Goal: Information Seeking & Learning: Learn about a topic

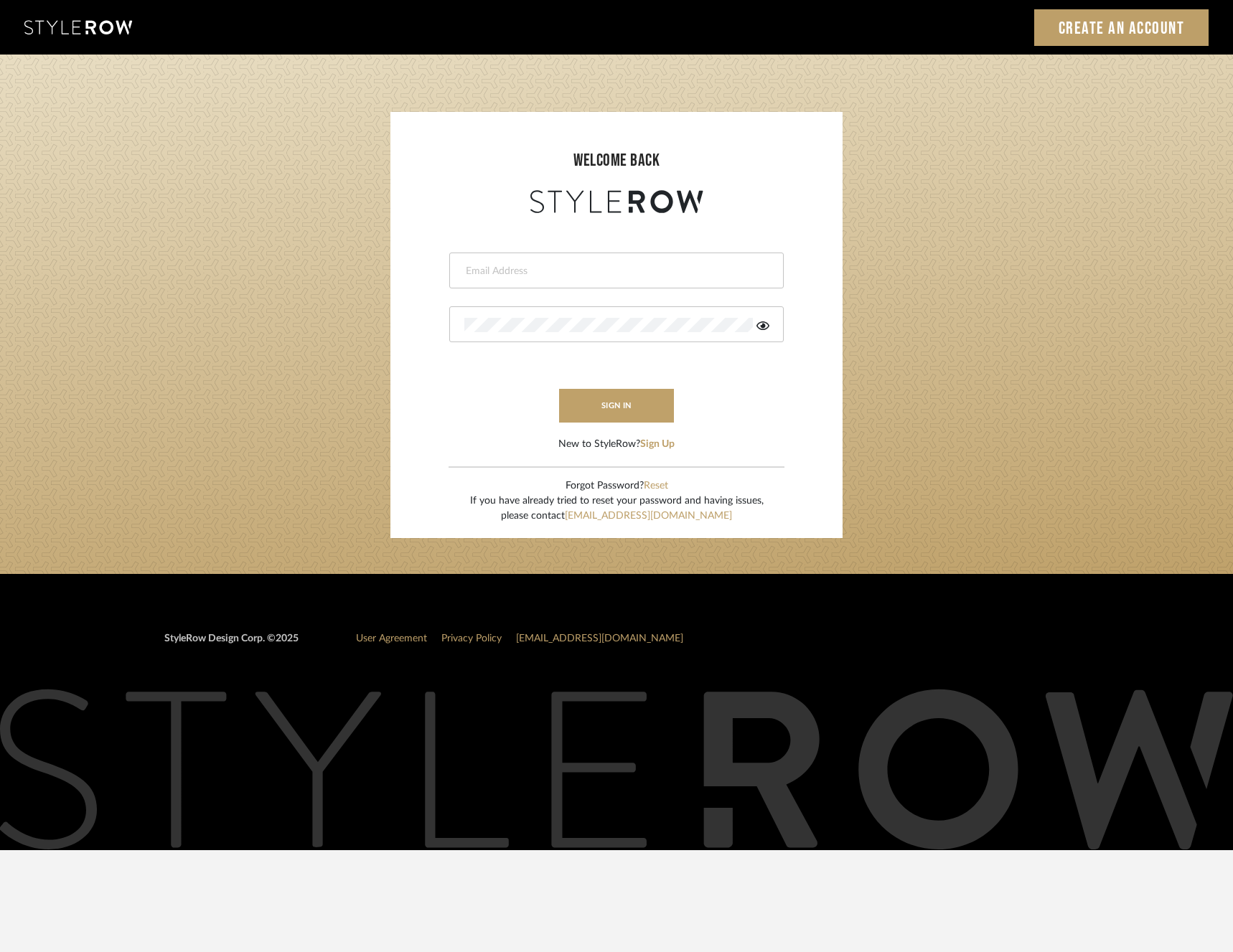
type input "katelyn@clothandkind.com"
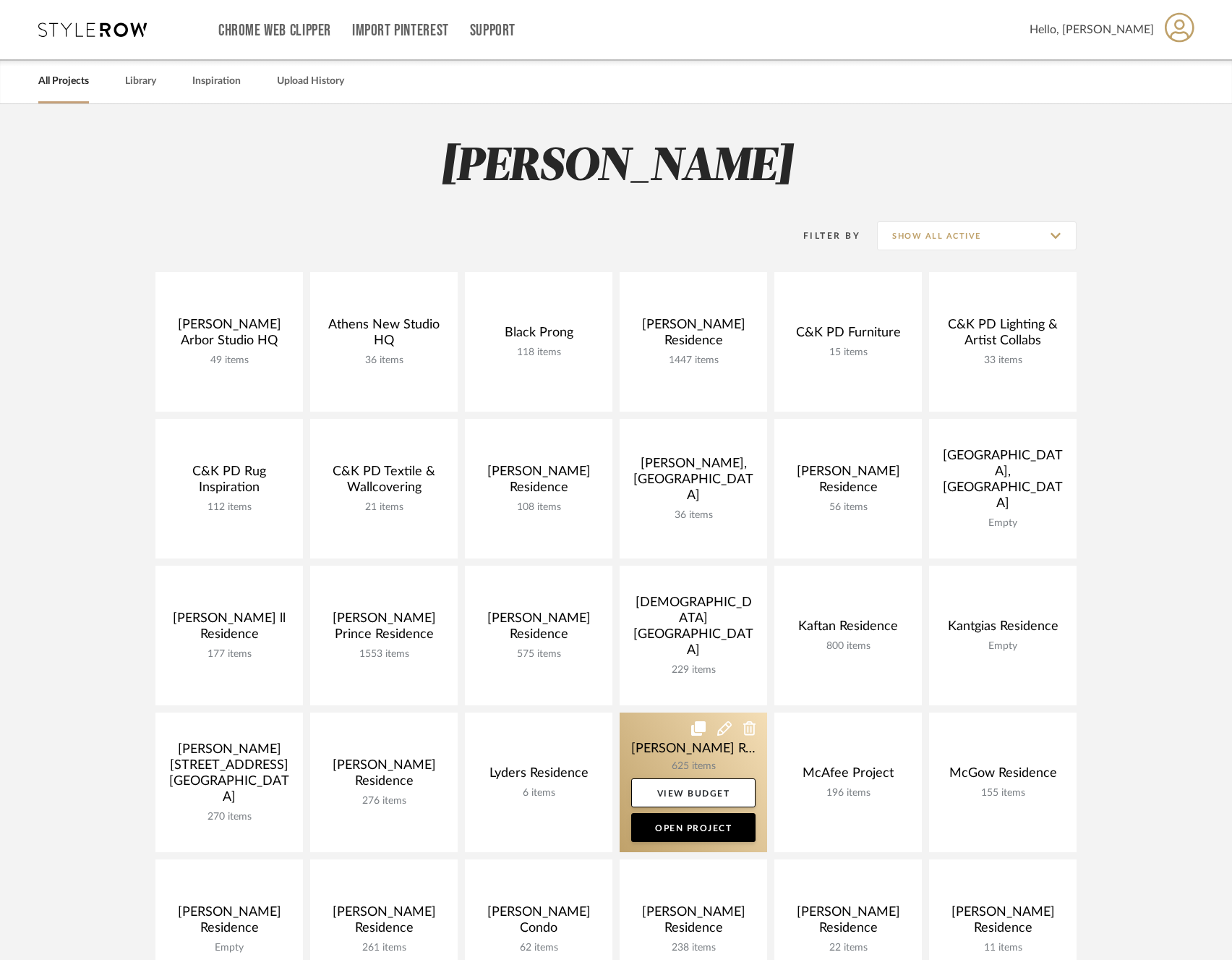
click at [663, 750] on link at bounding box center [693, 782] width 148 height 140
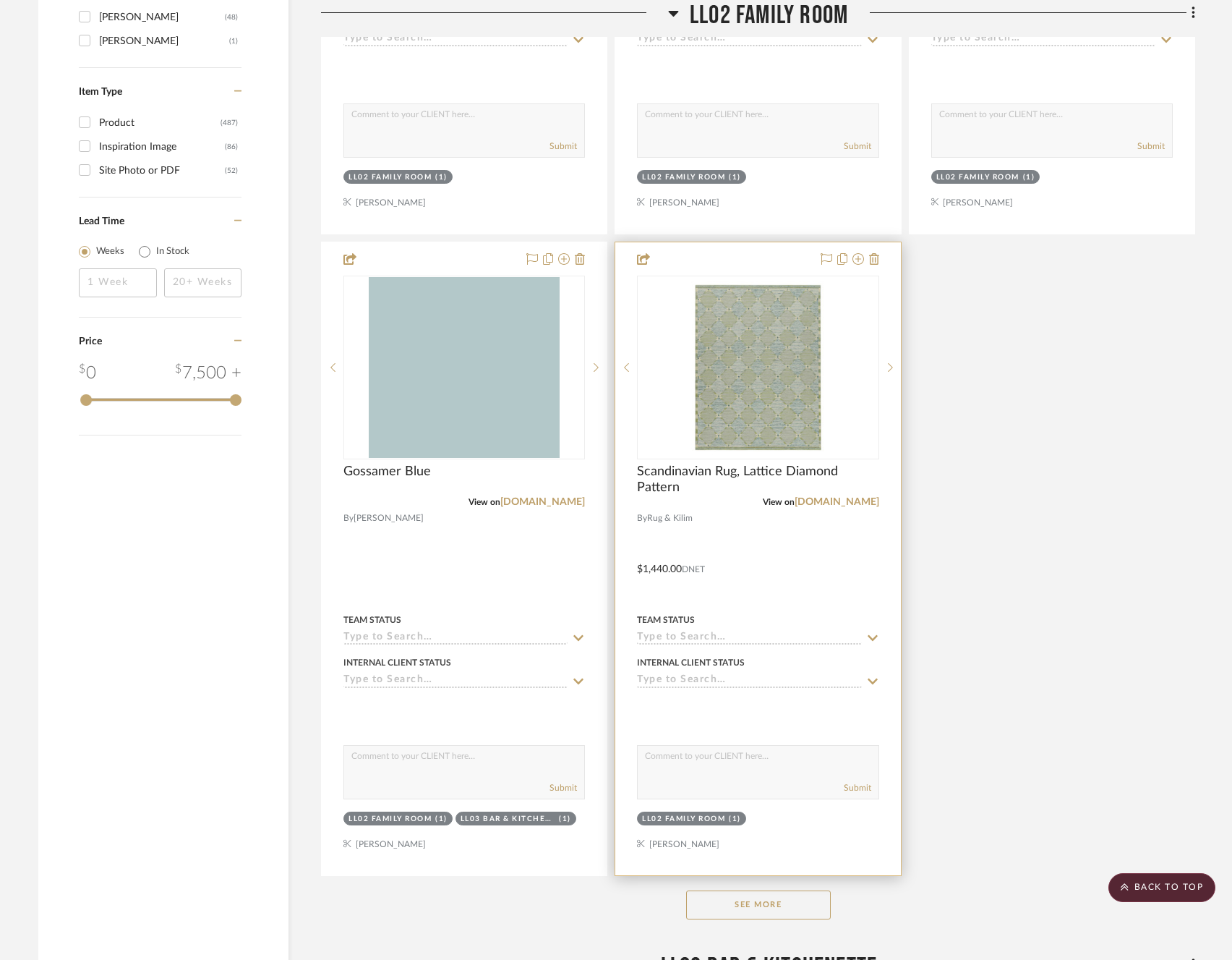
scroll to position [2372, 0]
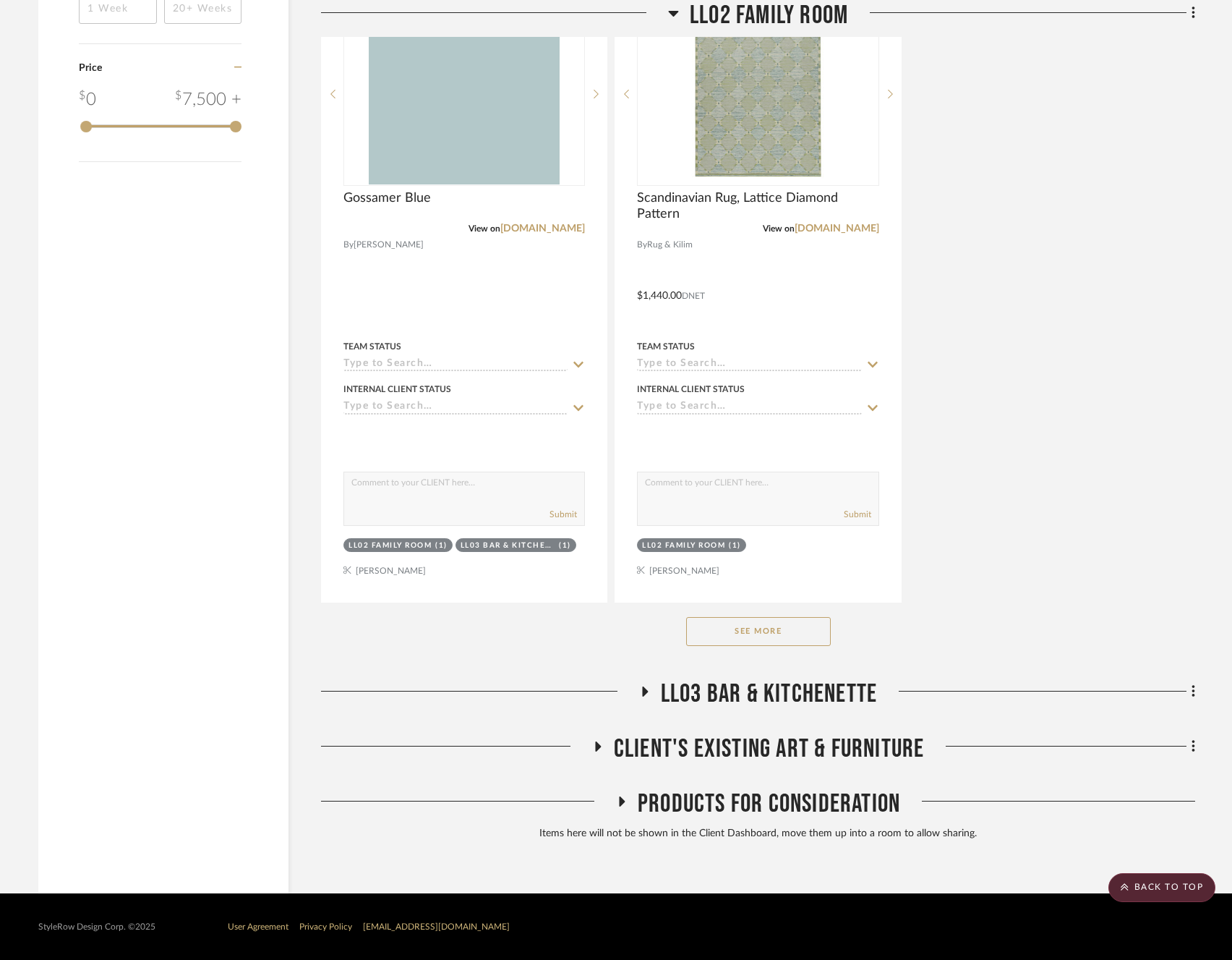
click at [757, 642] on button "See More" at bounding box center [758, 631] width 145 height 29
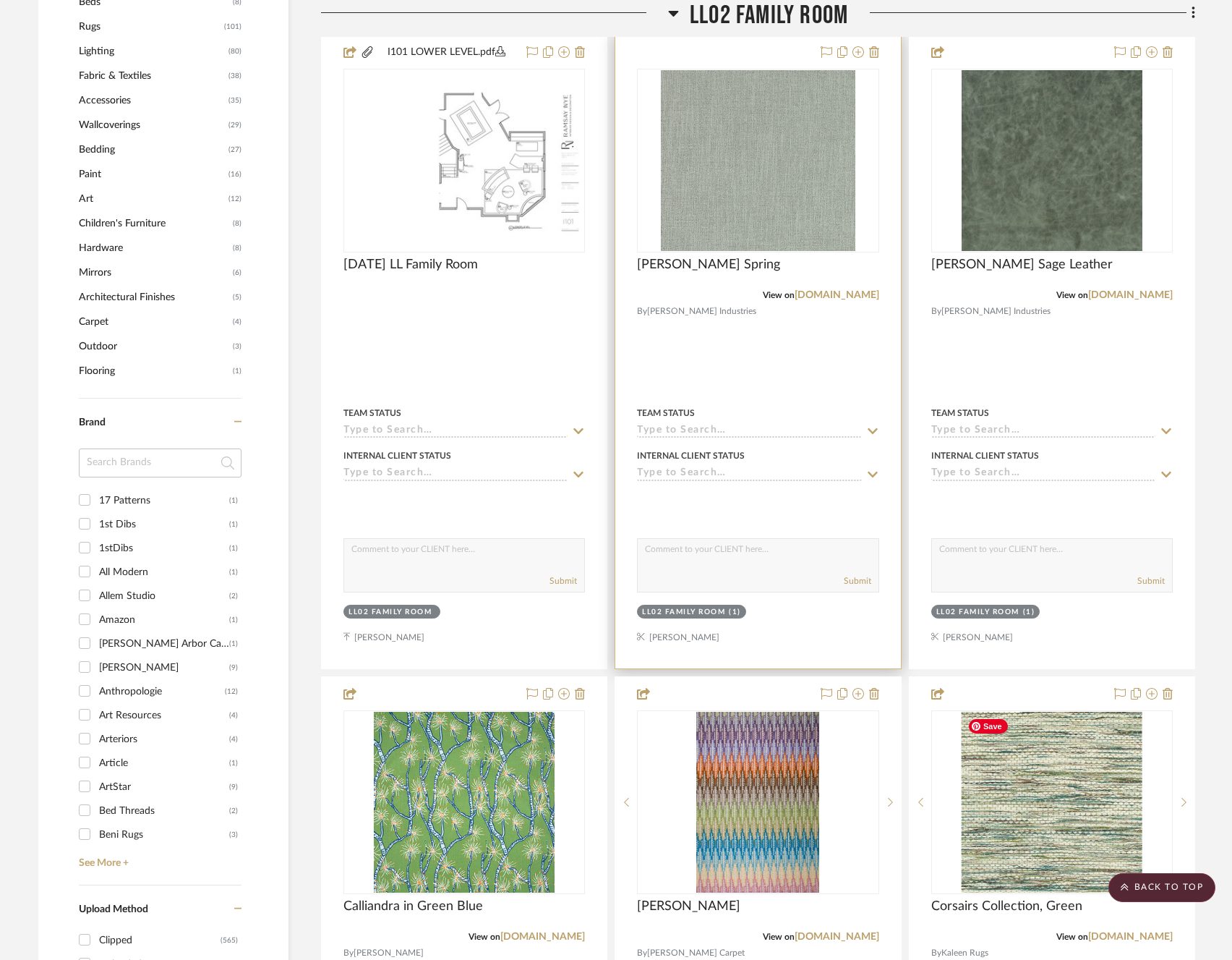
scroll to position [926, 0]
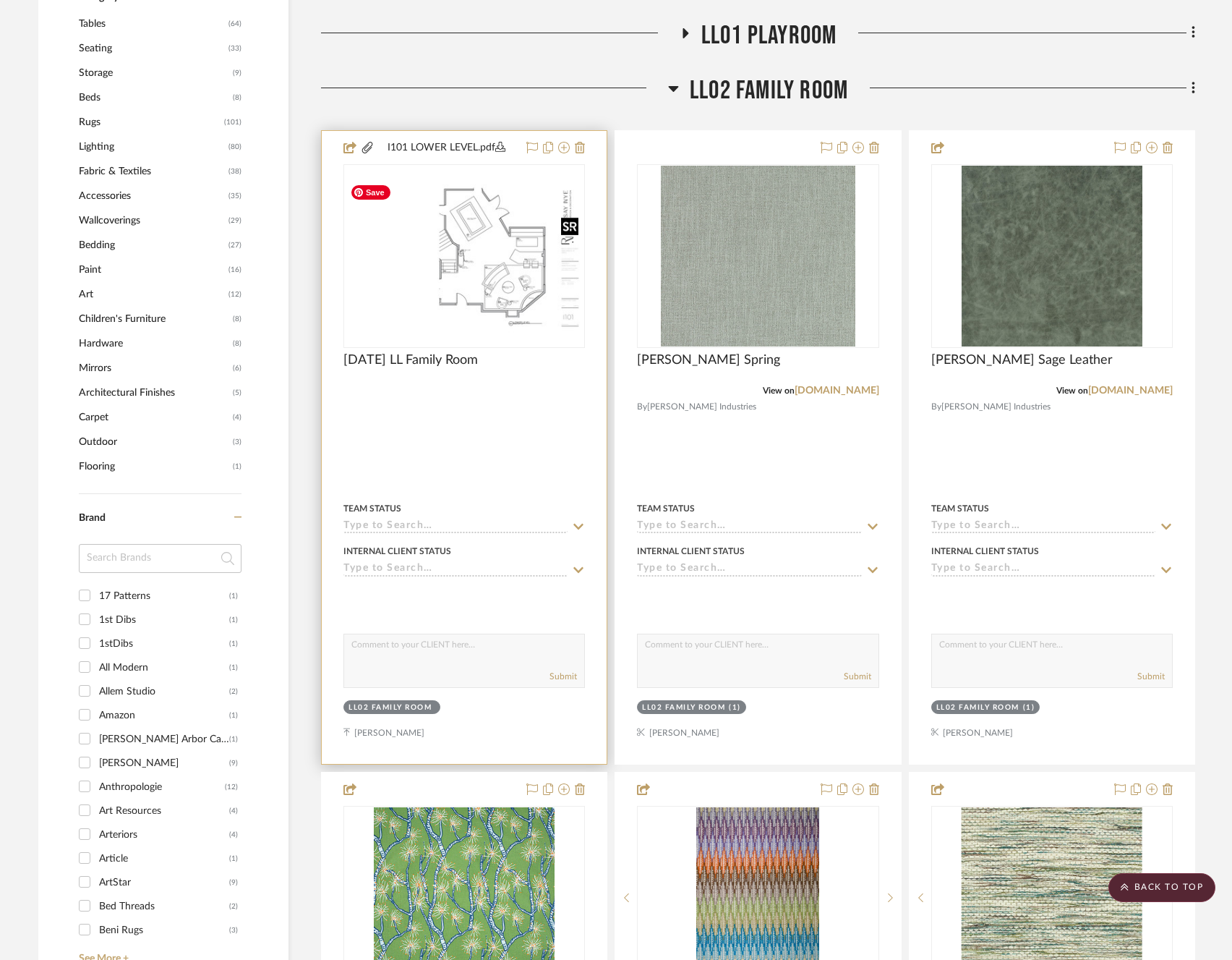
click at [0, 0] on img at bounding box center [0, 0] width 0 height 0
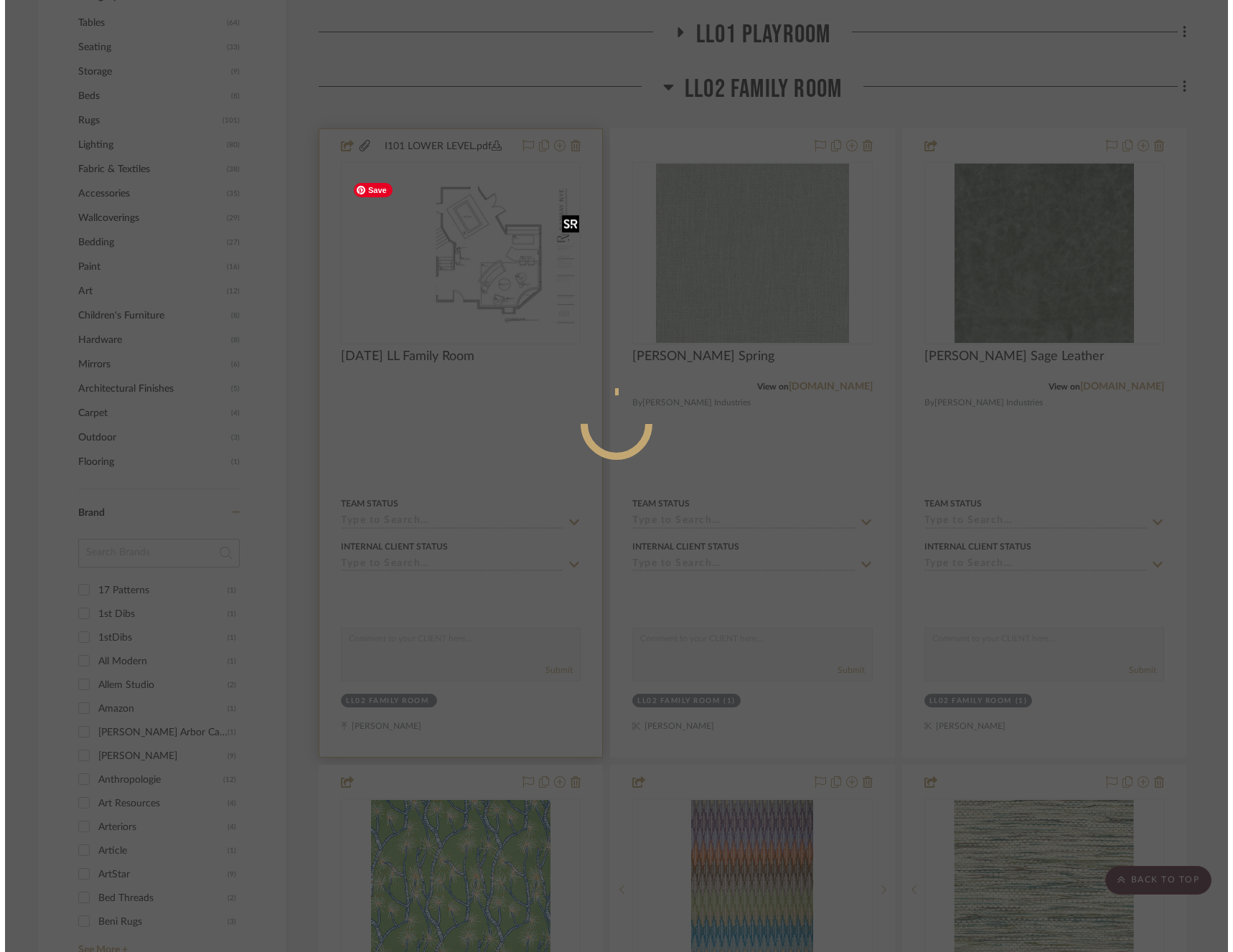
scroll to position [0, 0]
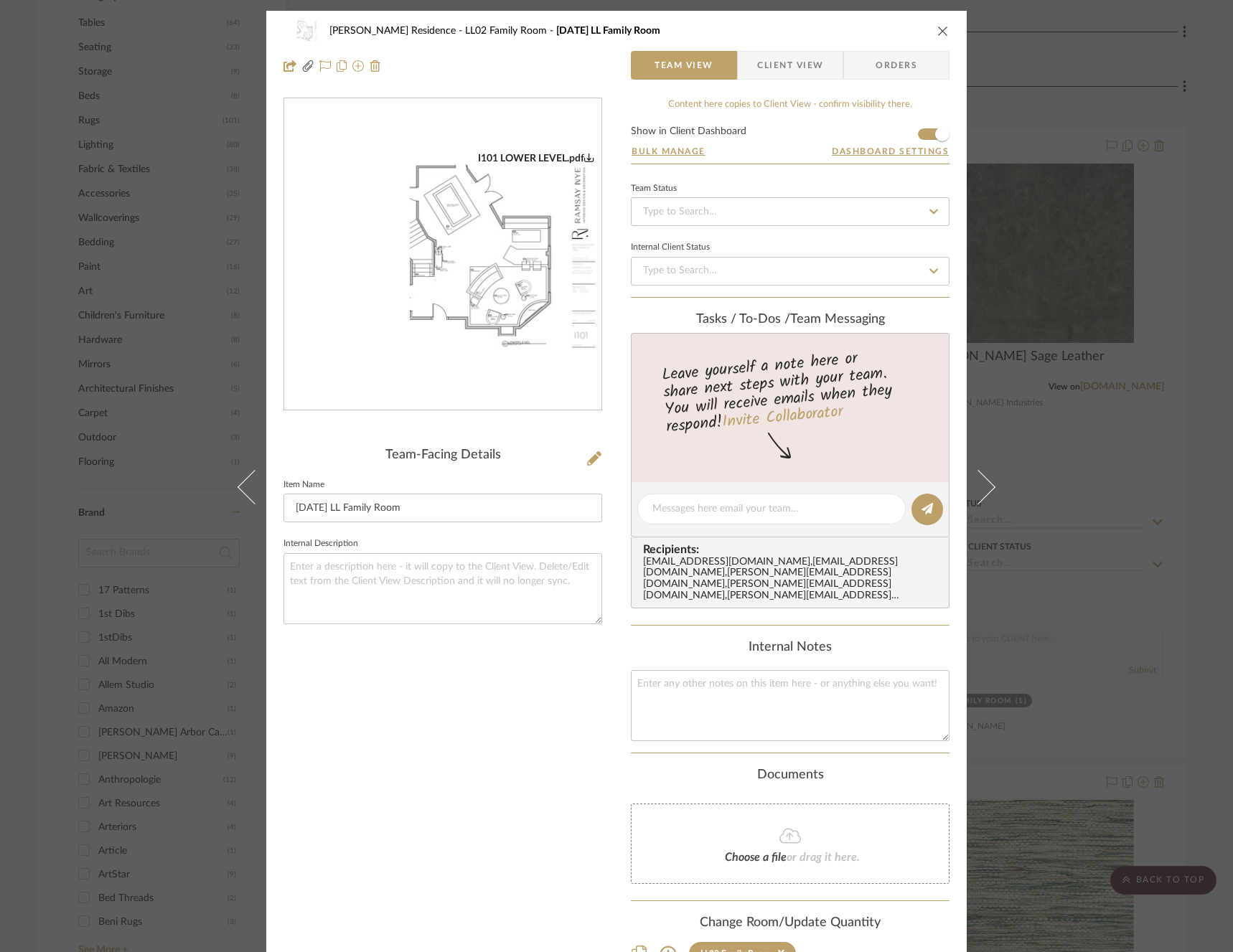
click at [516, 281] on img "0" at bounding box center [442, 254] width 317 height 205
click at [940, 31] on icon "close" at bounding box center [943, 31] width 11 height 11
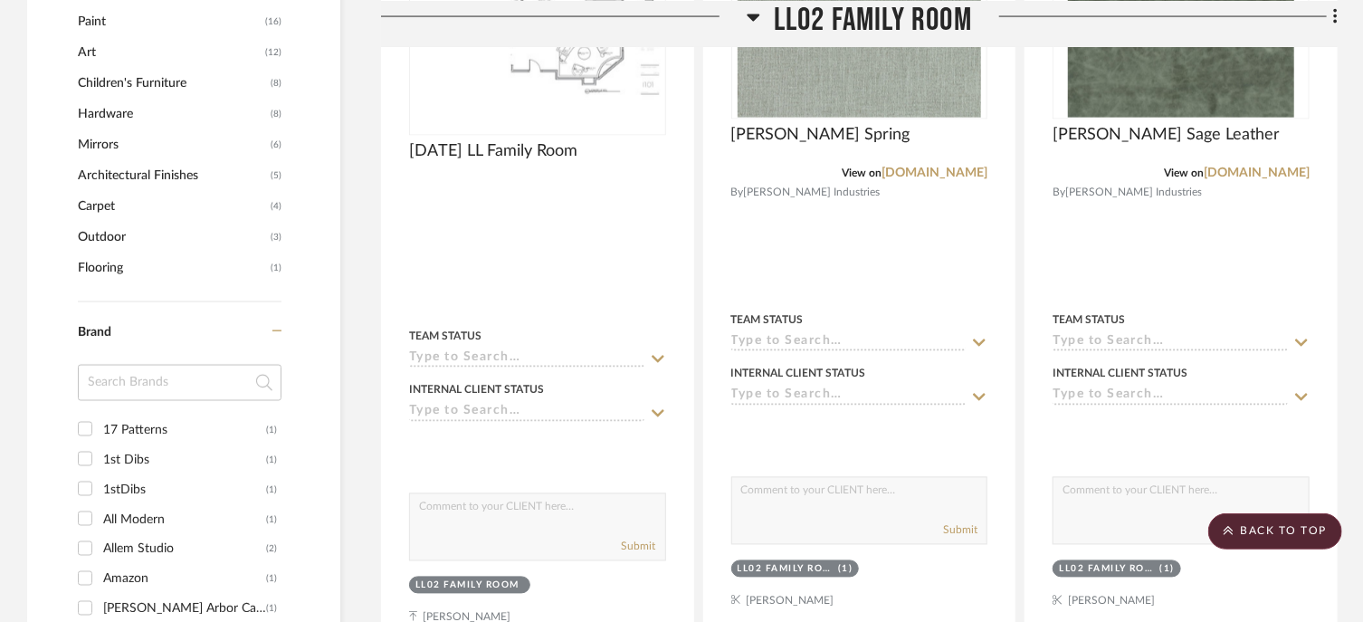
scroll to position [1068, 0]
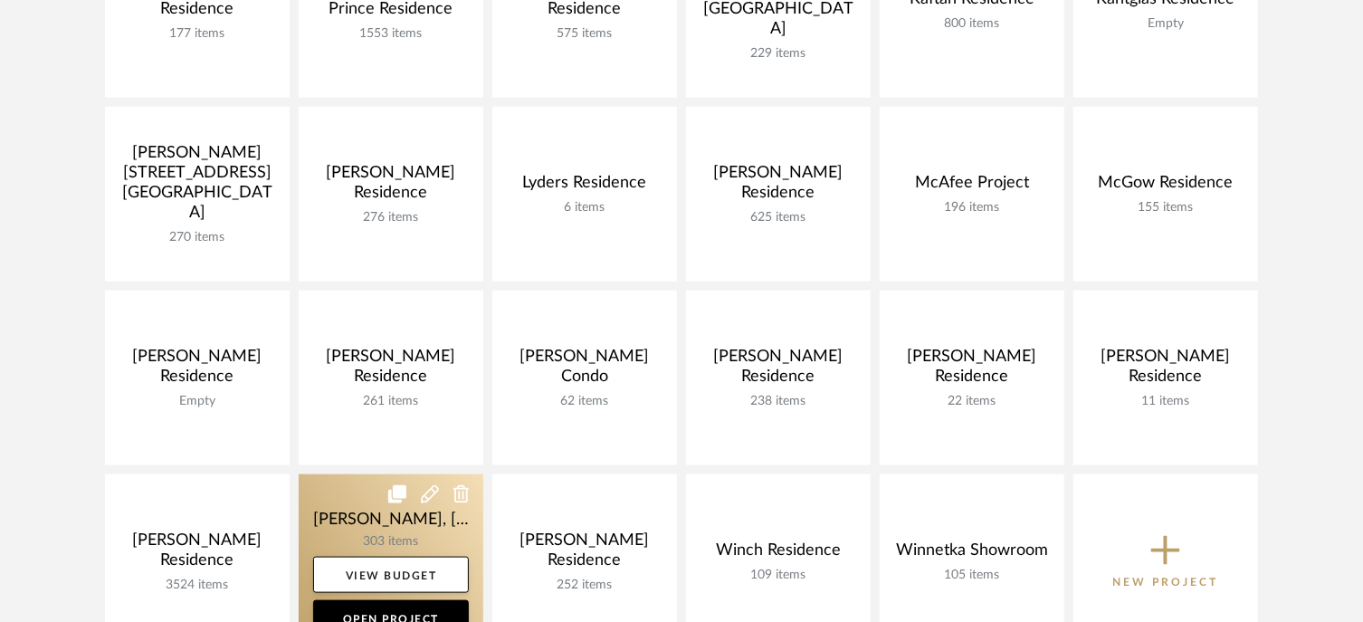
scroll to position [815, 0]
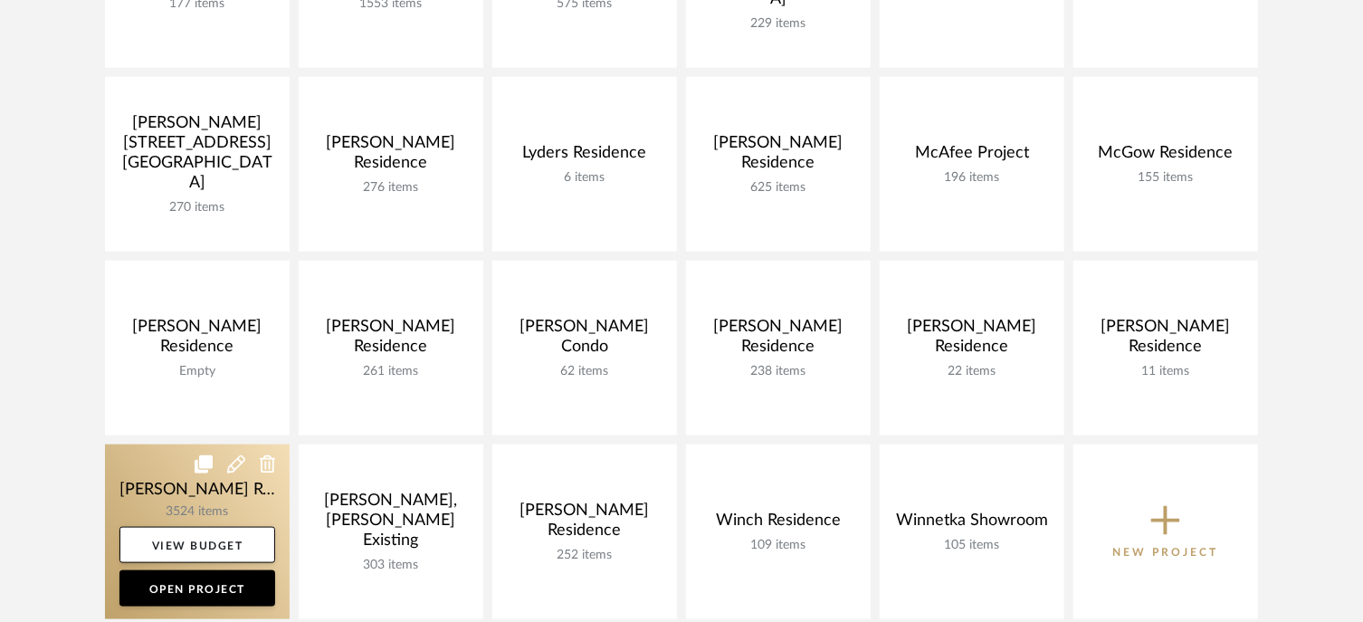
click at [182, 497] on link at bounding box center [197, 531] width 185 height 175
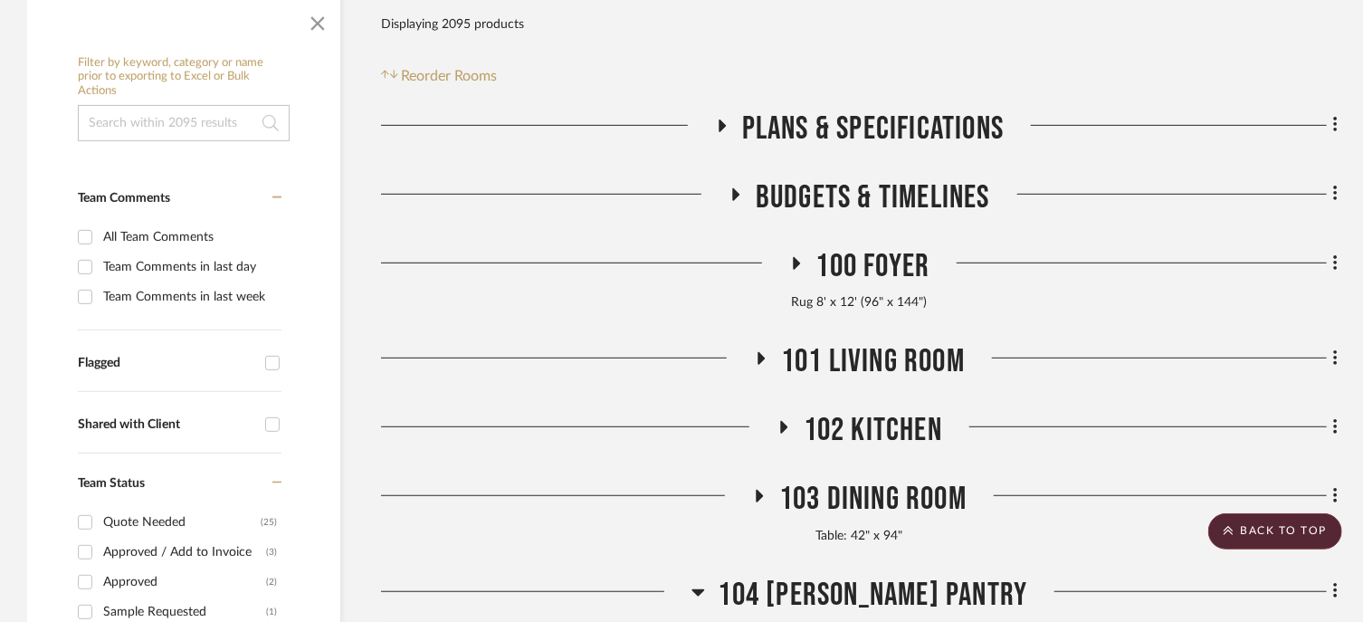
scroll to position [543, 0]
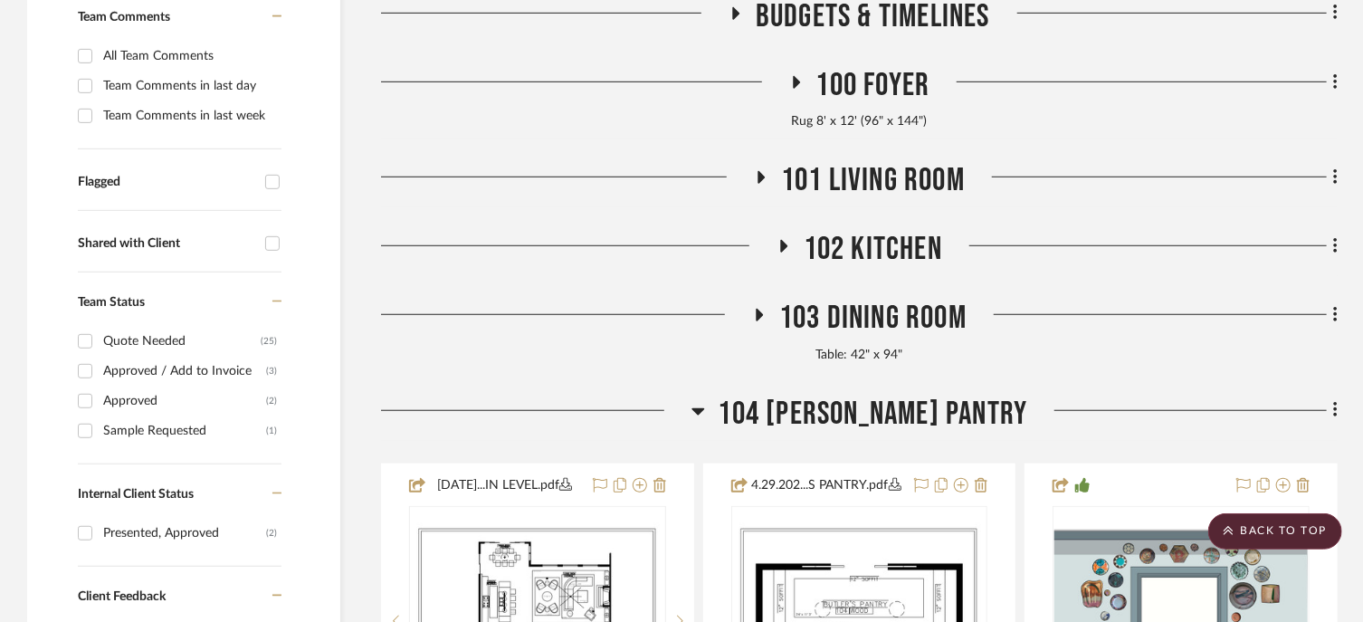
click at [860, 395] on span "104 Butler's Pantry" at bounding box center [874, 414] width 310 height 39
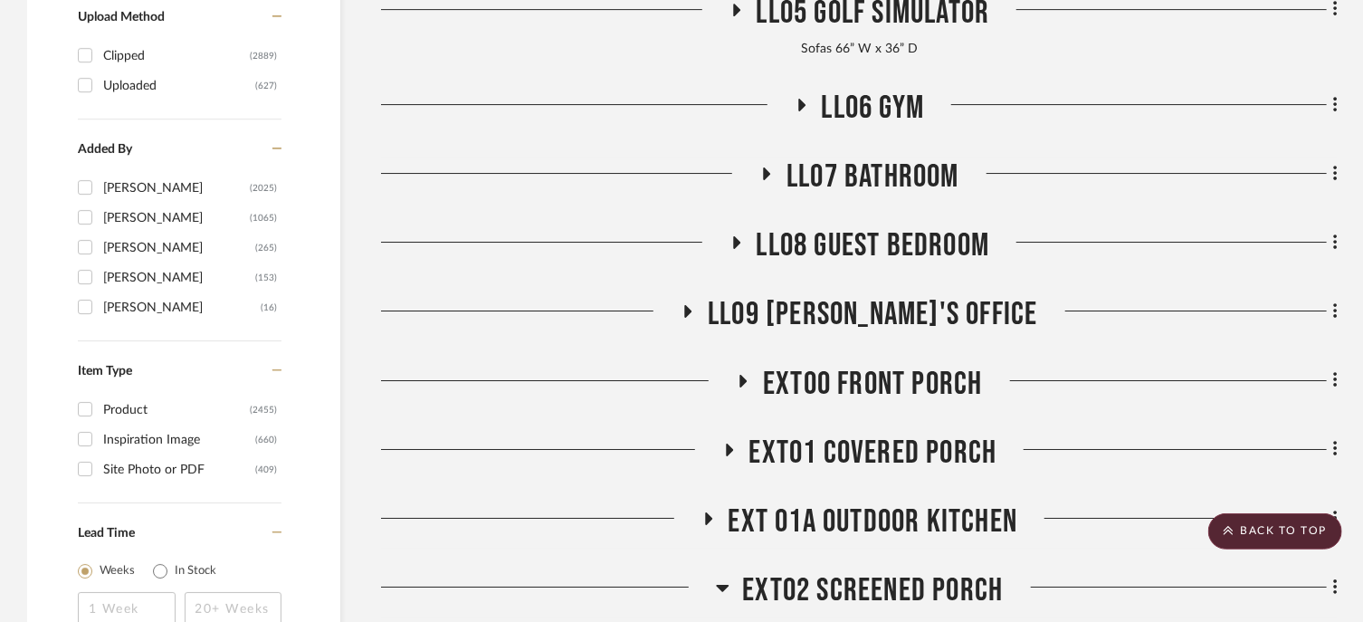
scroll to position [3077, 0]
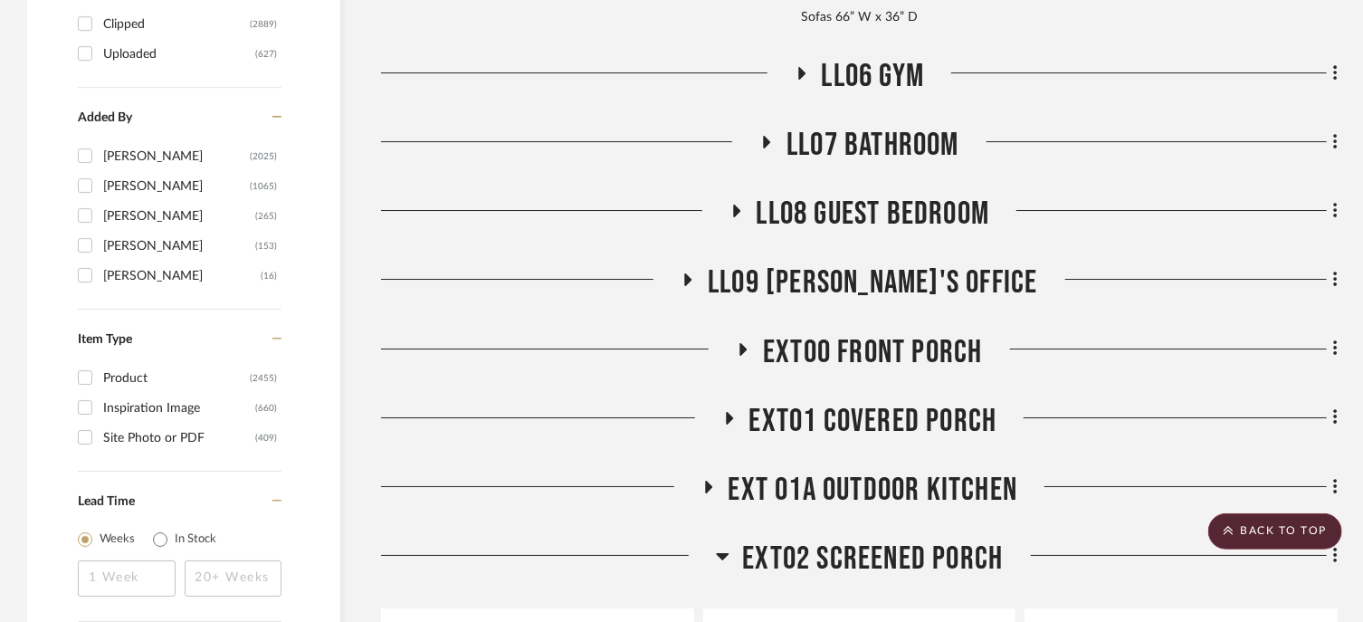
click at [894, 333] on span "EXT00 Front Porch" at bounding box center [872, 352] width 219 height 39
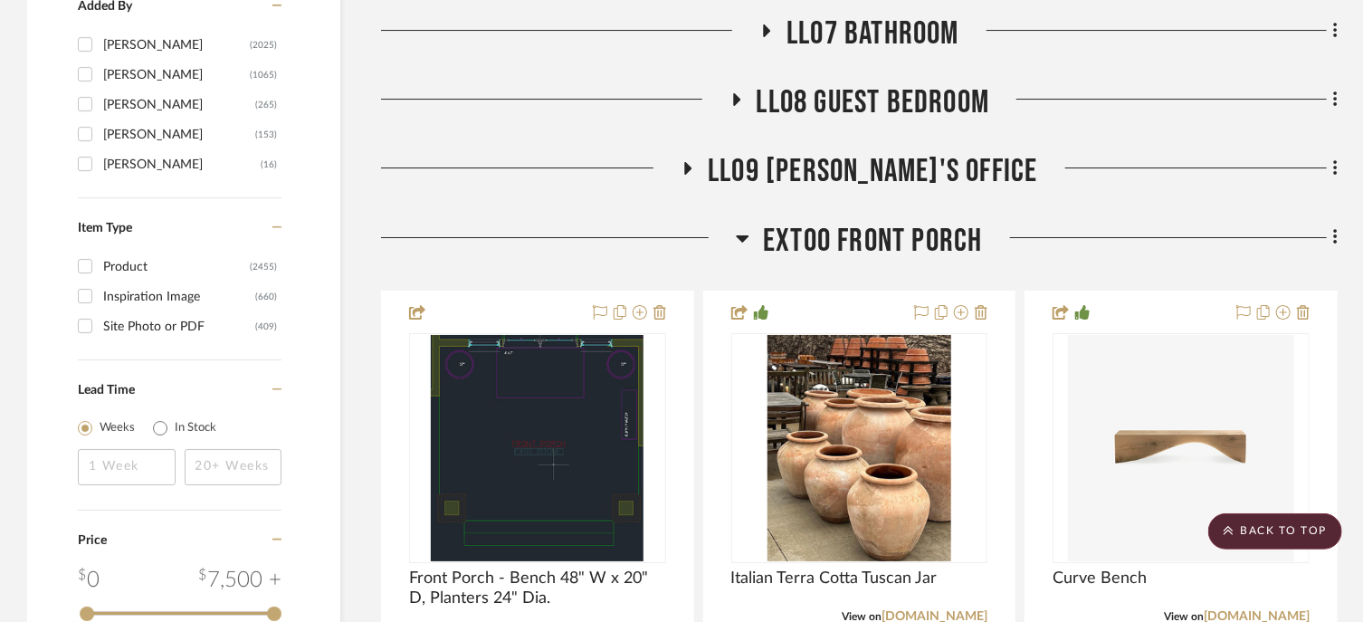
scroll to position [3258, 0]
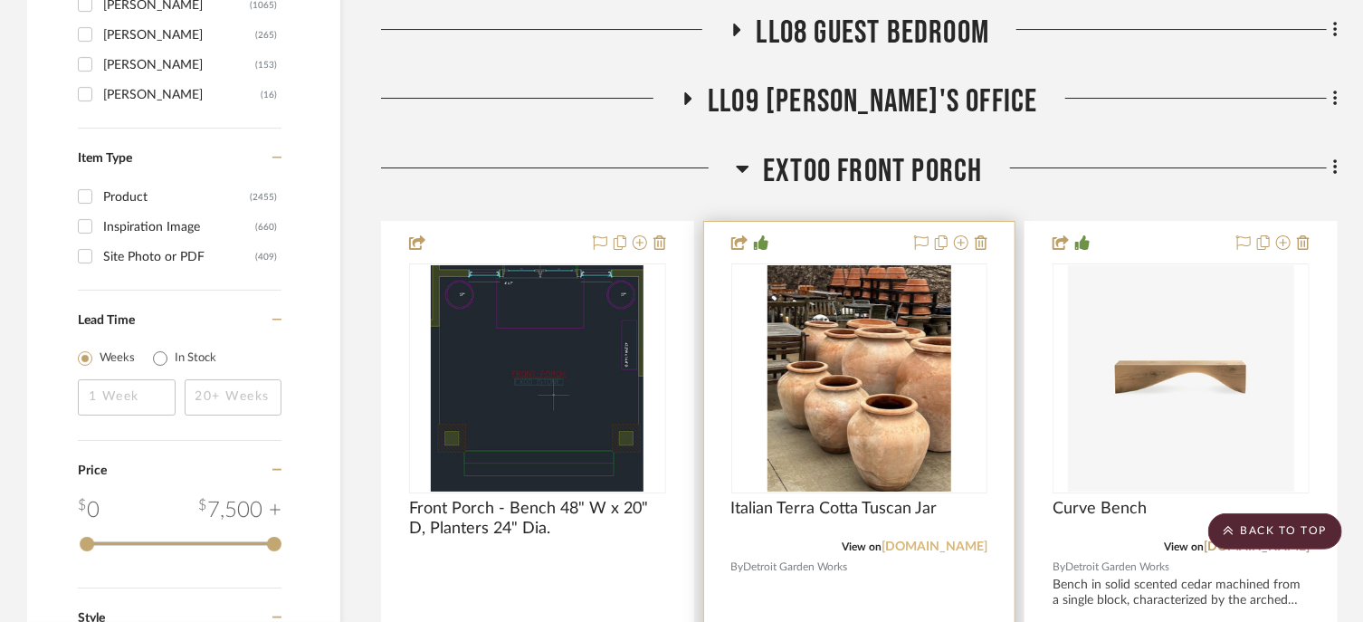
click at [940, 540] on link "detroitgardenworks.com" at bounding box center [934, 546] width 106 height 13
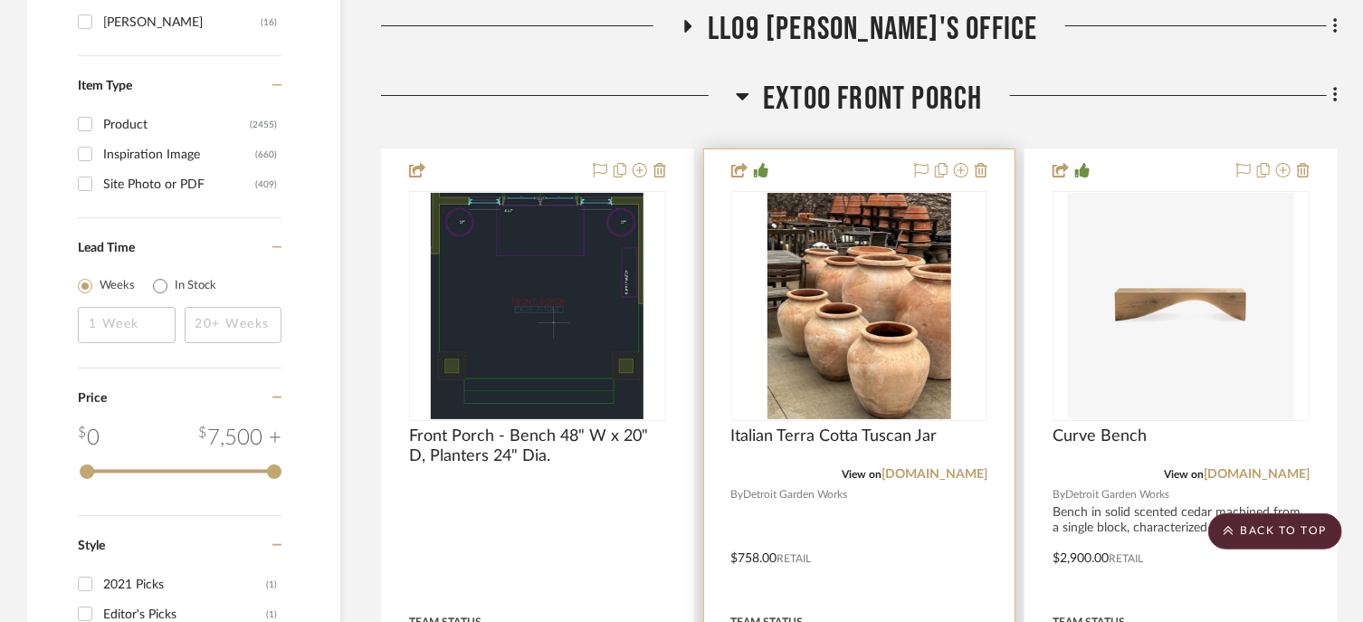
scroll to position [3349, 0]
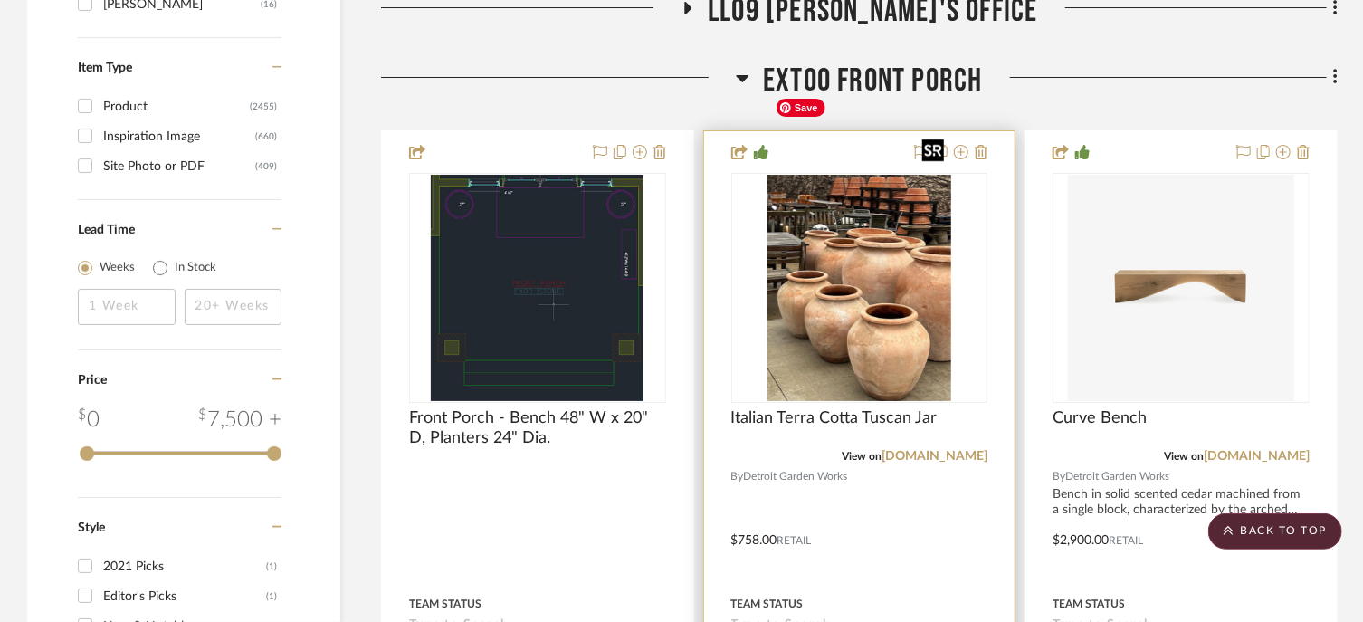
click at [864, 260] on img "0" at bounding box center [859, 288] width 184 height 226
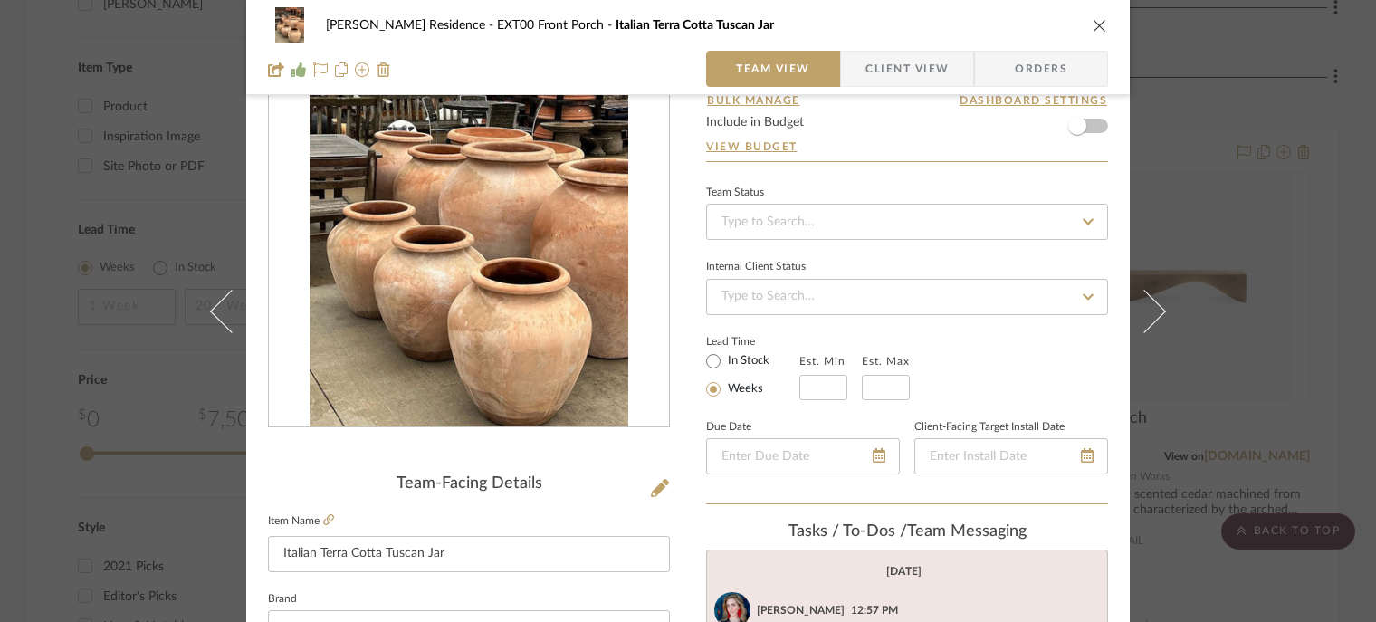
scroll to position [181, 0]
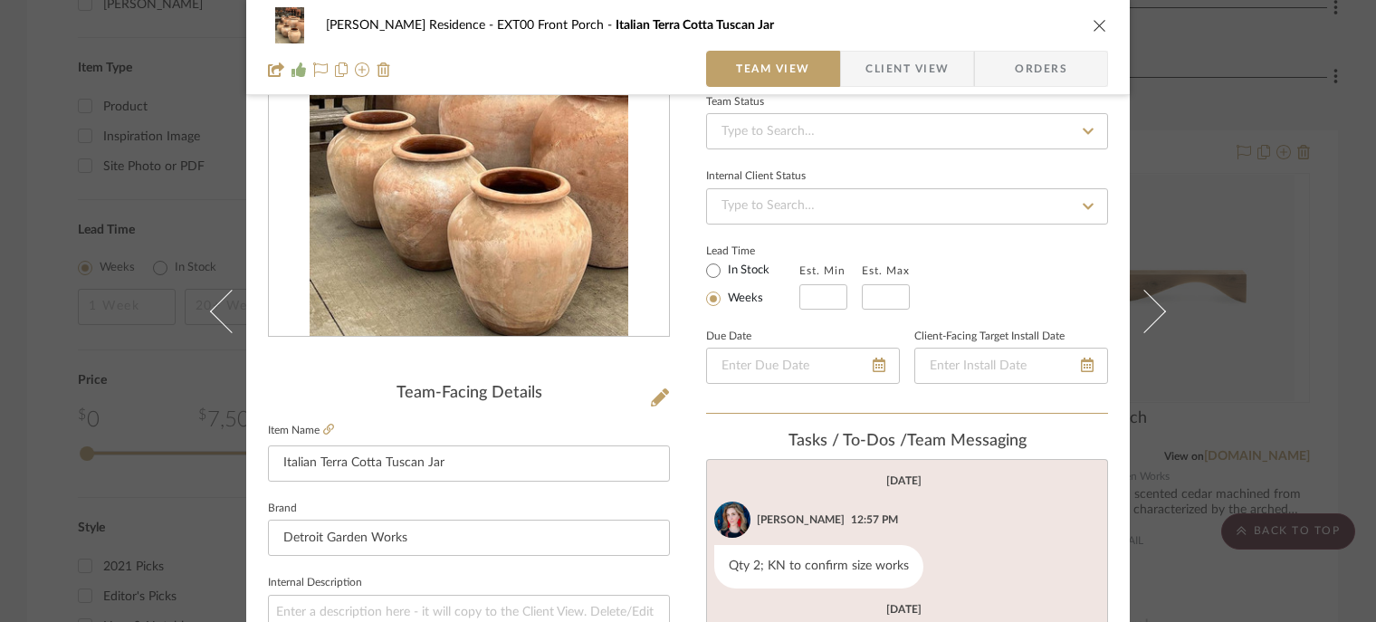
click at [560, 425] on fieldset "Item Name Italian Terra Cotta Tuscan Jar" at bounding box center [469, 449] width 402 height 63
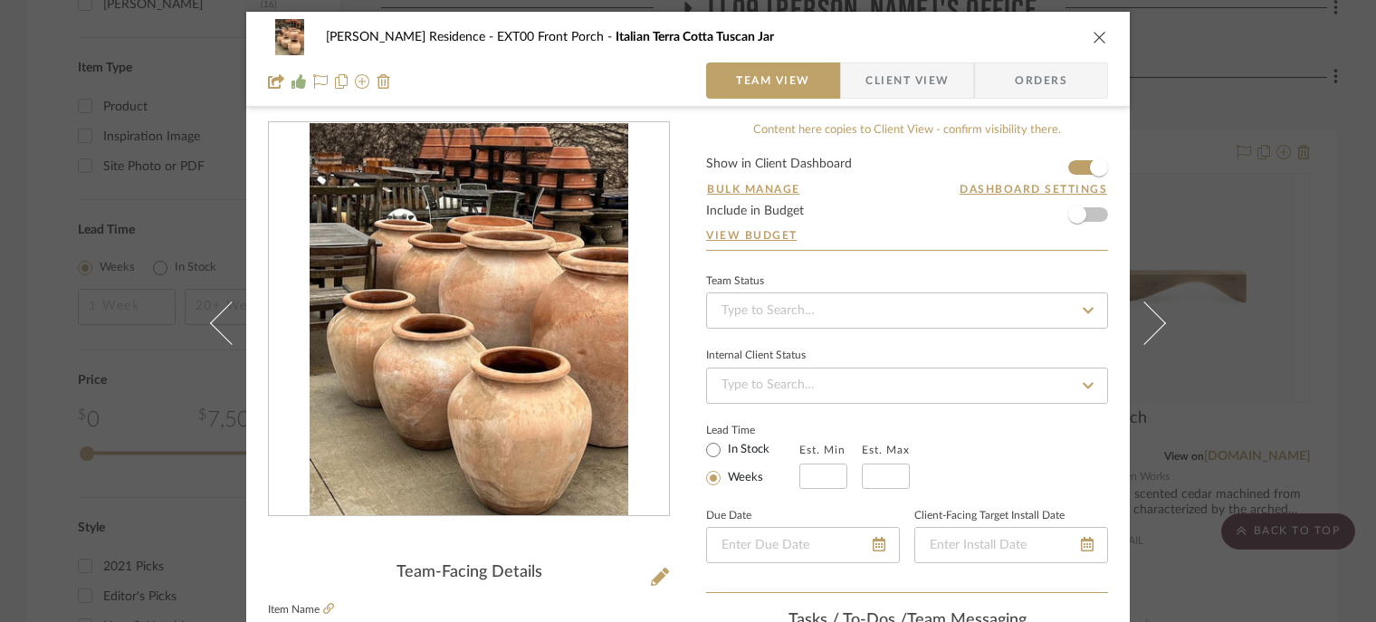
scroll to position [0, 0]
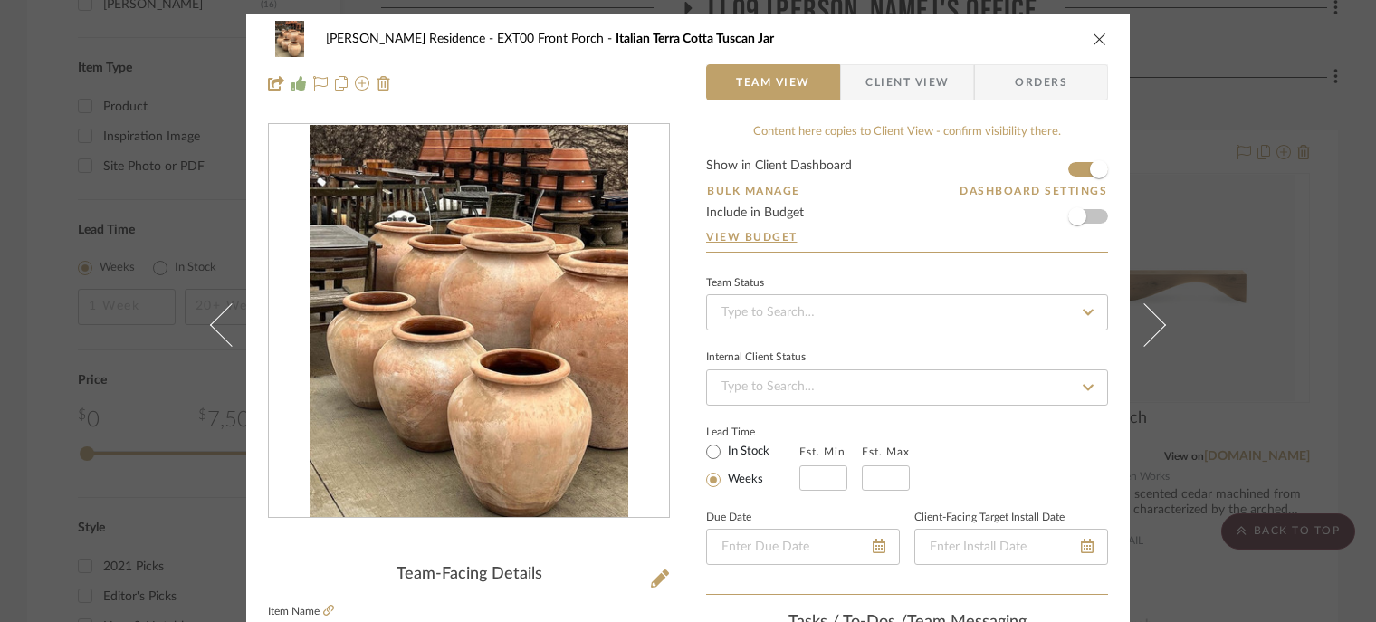
click at [1092, 39] on icon "close" at bounding box center [1099, 39] width 14 height 14
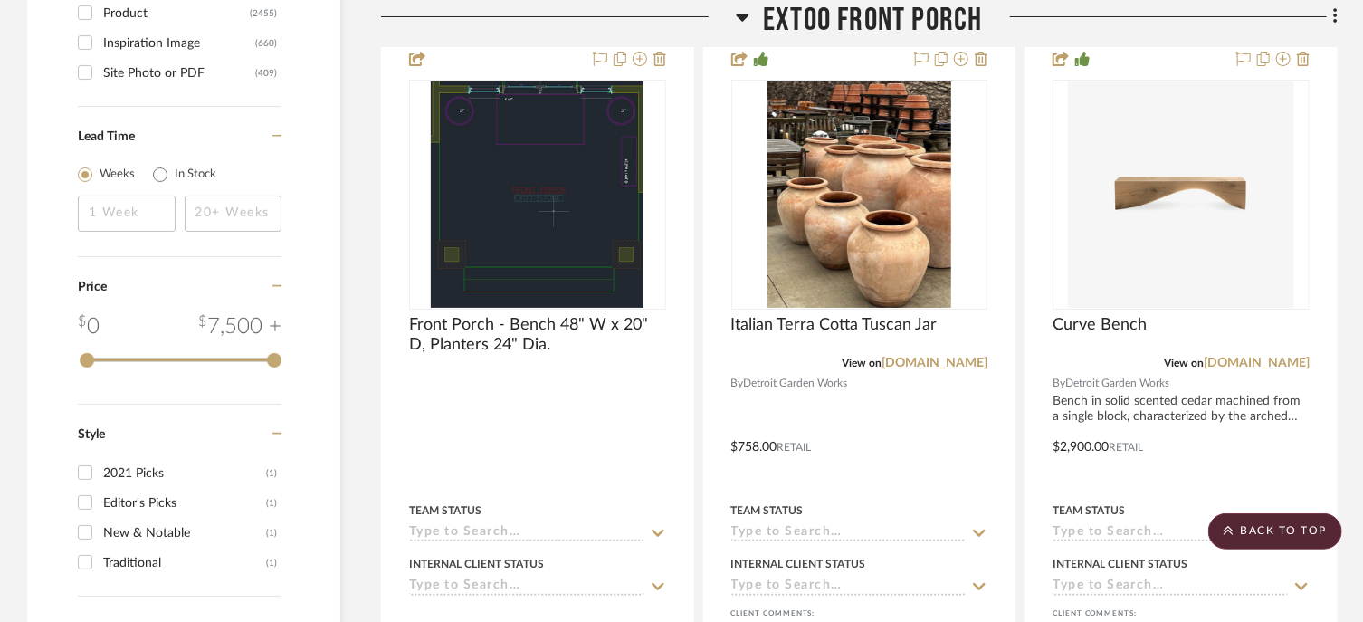
scroll to position [3168, 0]
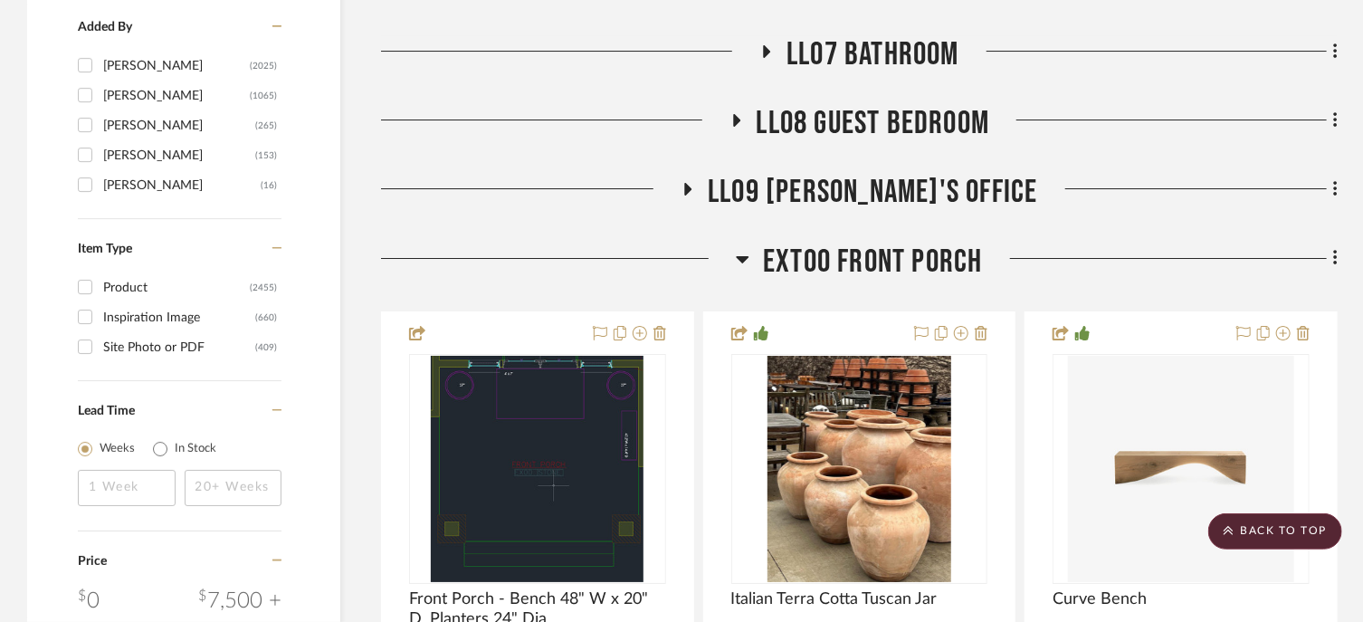
click at [860, 243] on span "EXT00 Front Porch" at bounding box center [872, 262] width 219 height 39
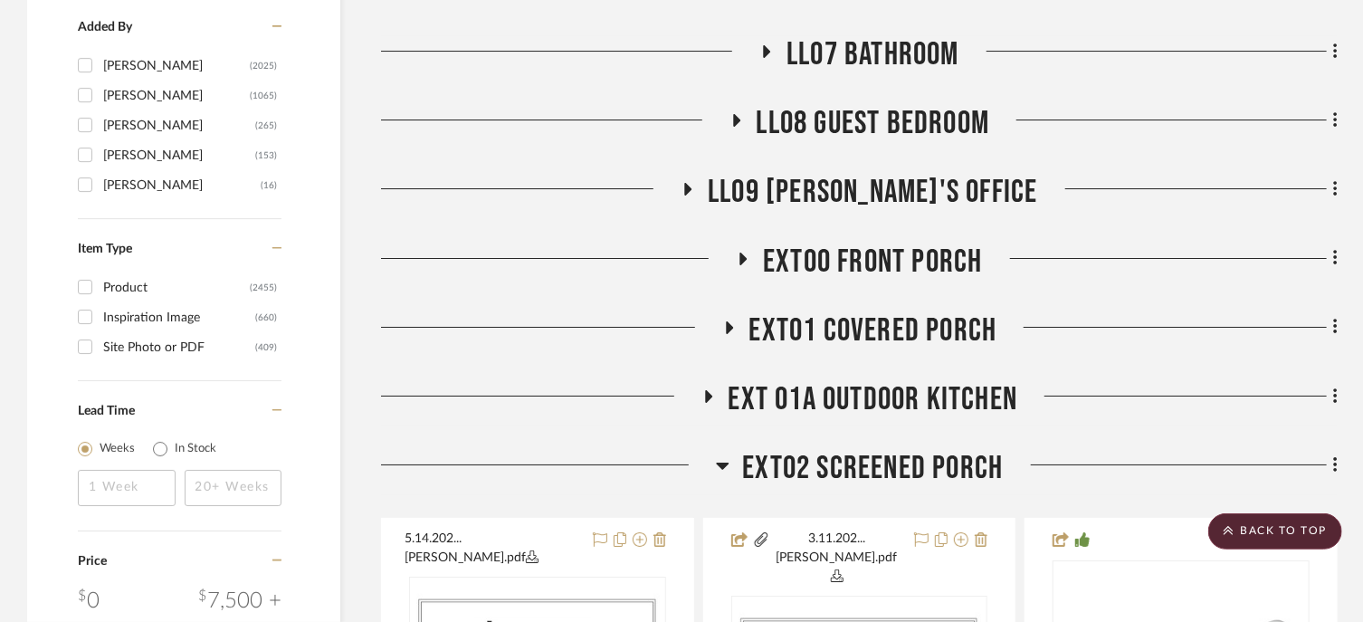
click at [906, 449] on span "EXT02 Screened Porch" at bounding box center [873, 468] width 261 height 39
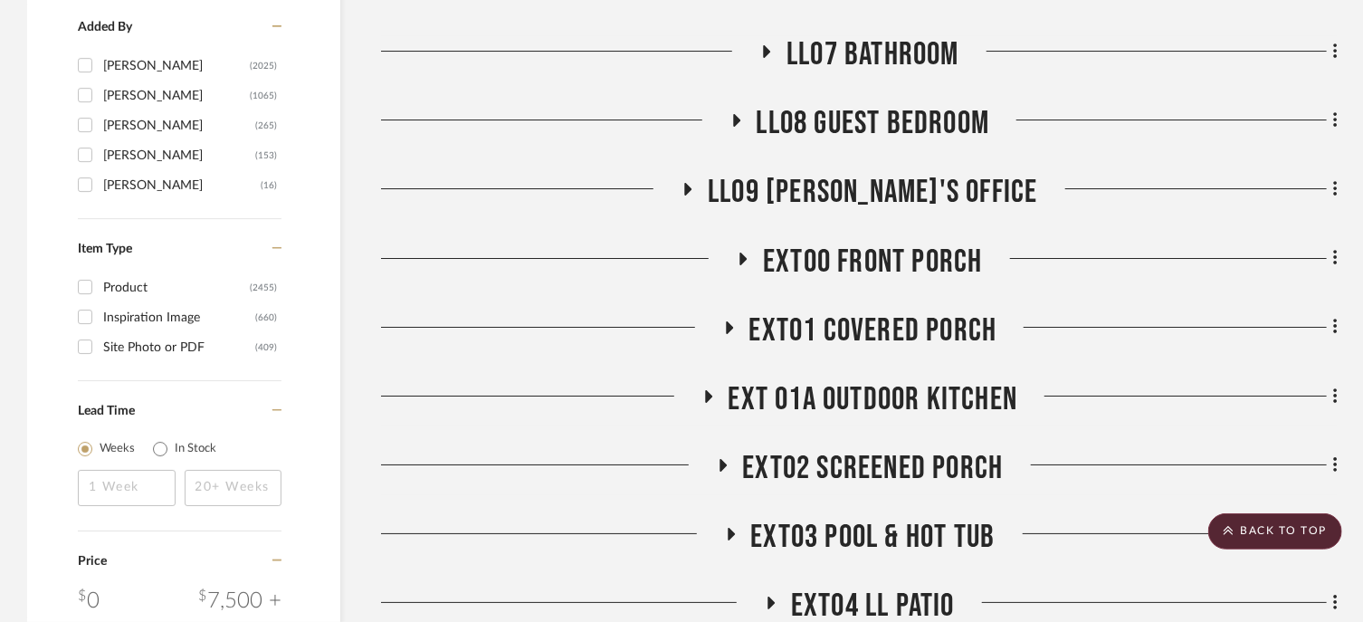
click at [872, 311] on span "EXT01 Covered Porch" at bounding box center [873, 330] width 248 height 39
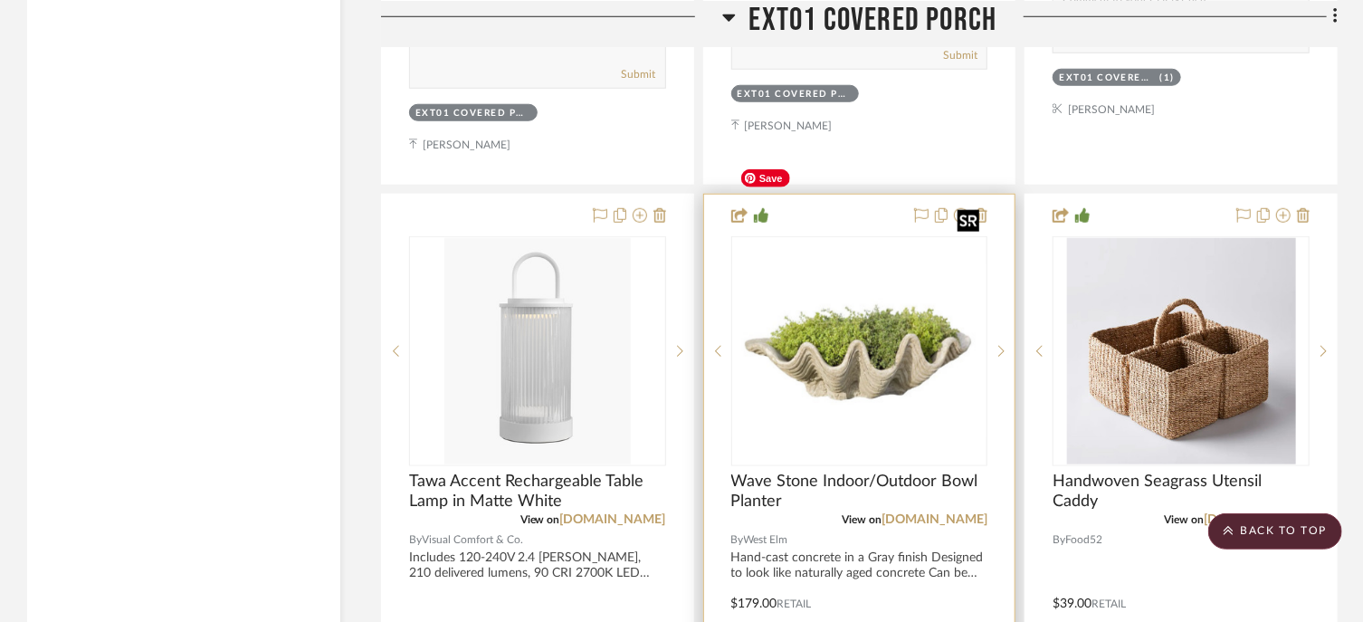
scroll to position [4163, 0]
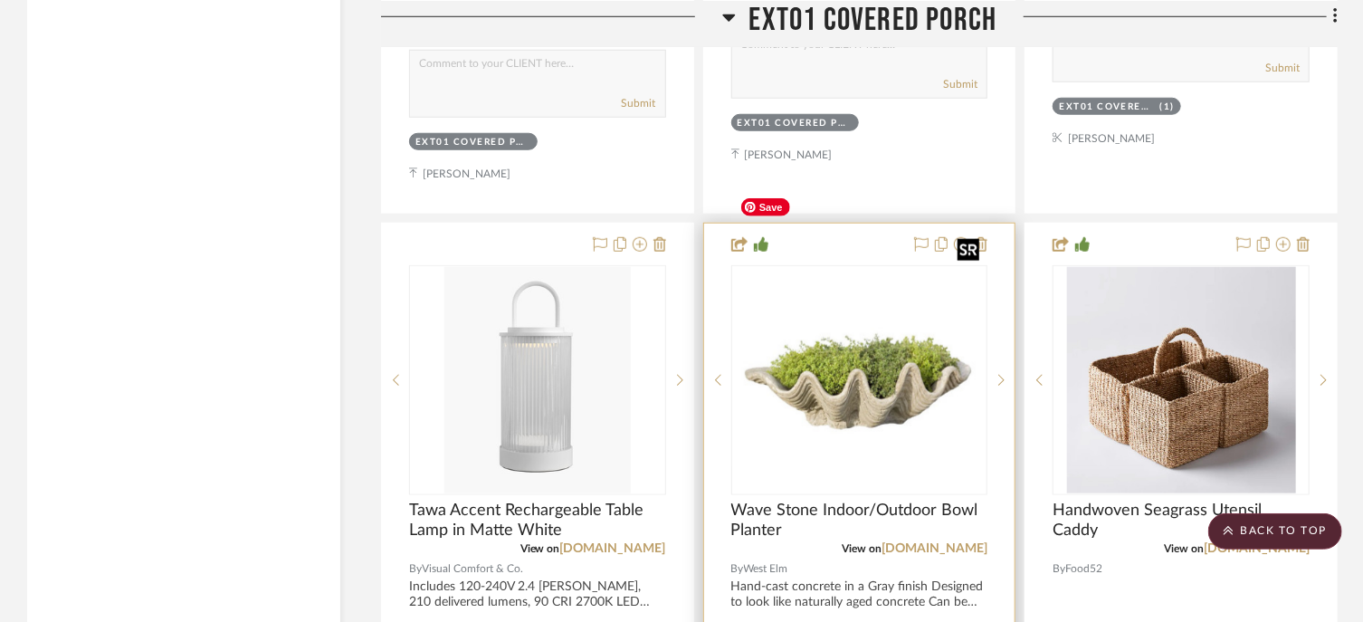
click at [883, 315] on img "0" at bounding box center [859, 380] width 253 height 175
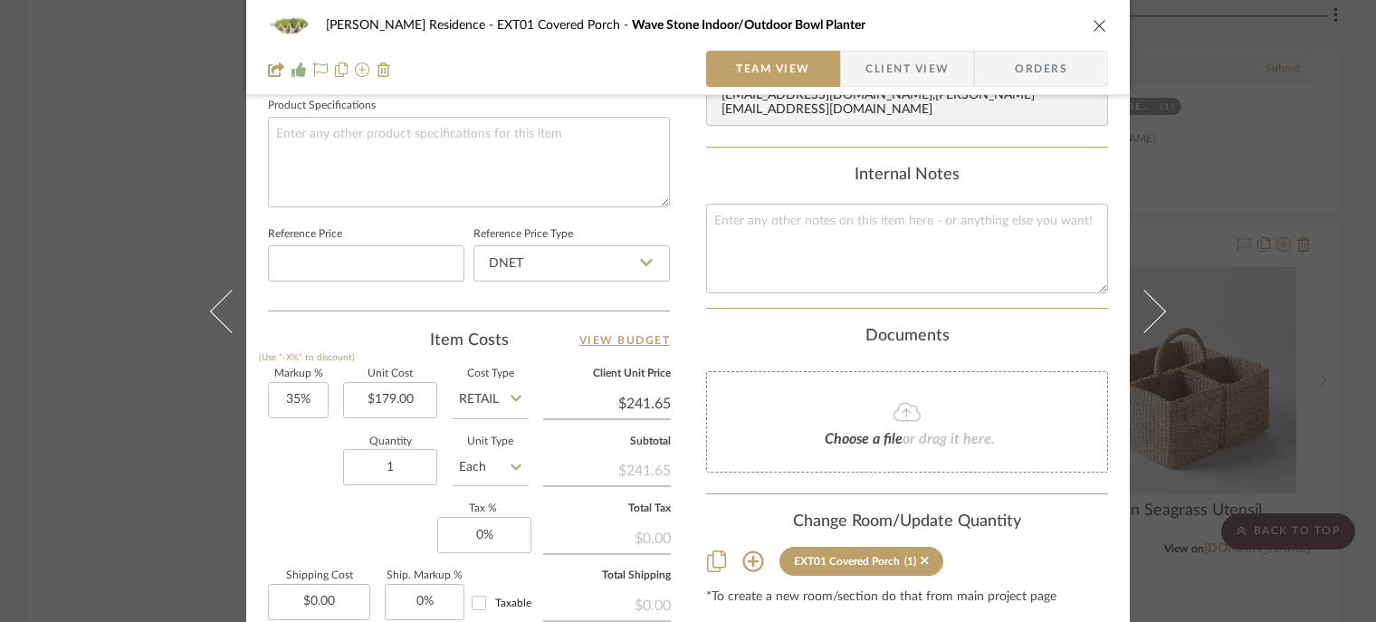
scroll to position [996, 0]
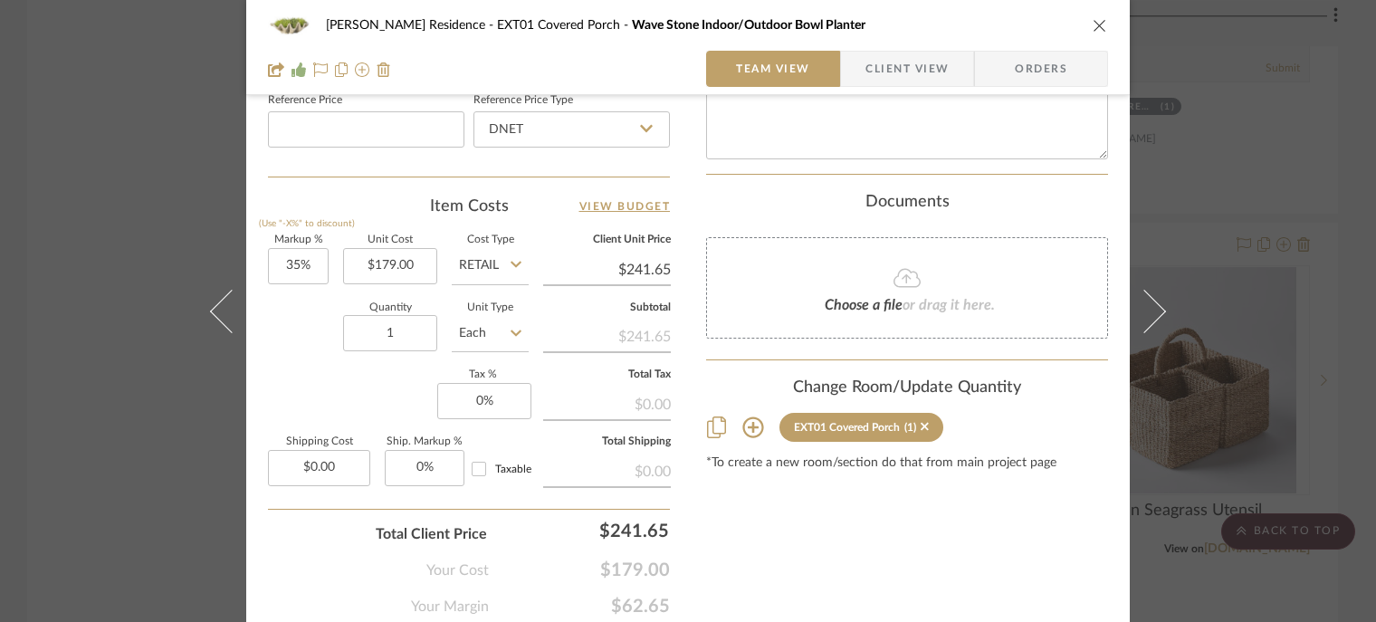
click at [916, 413] on sr-tag "EXT01 Covered Porch (1)" at bounding box center [861, 427] width 164 height 29
click at [920, 420] on icon at bounding box center [924, 426] width 8 height 13
click at [1092, 24] on icon "close" at bounding box center [1099, 25] width 14 height 14
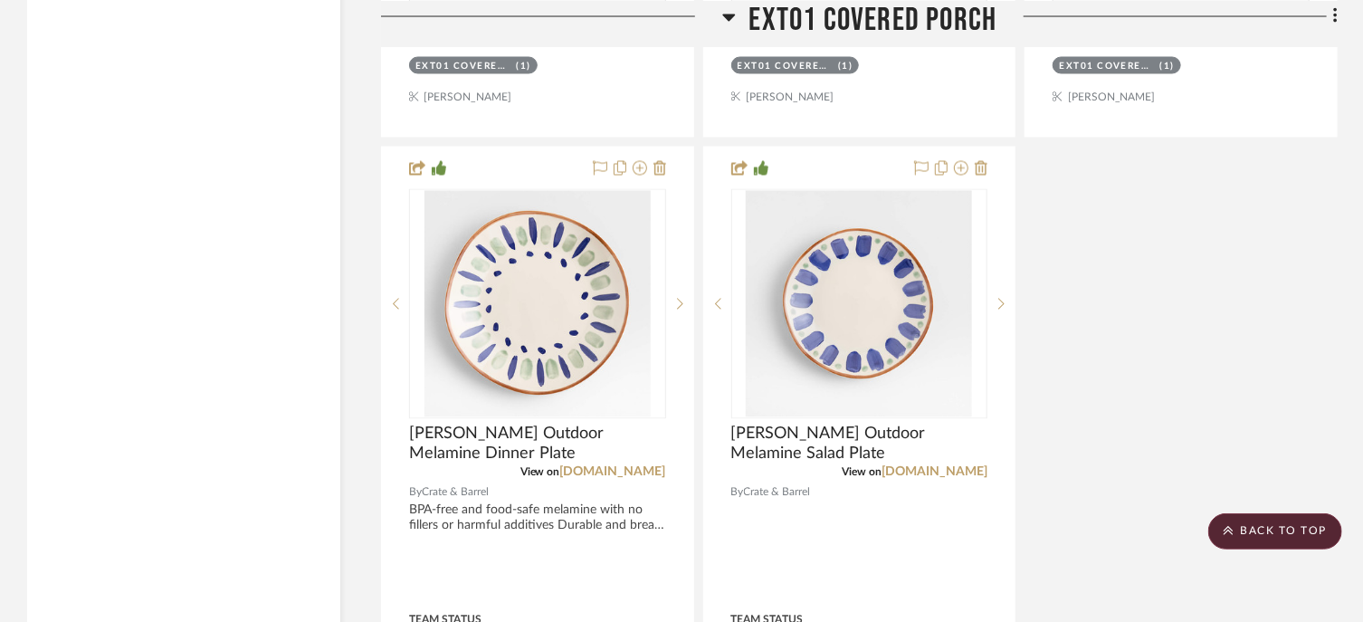
scroll to position [5340, 0]
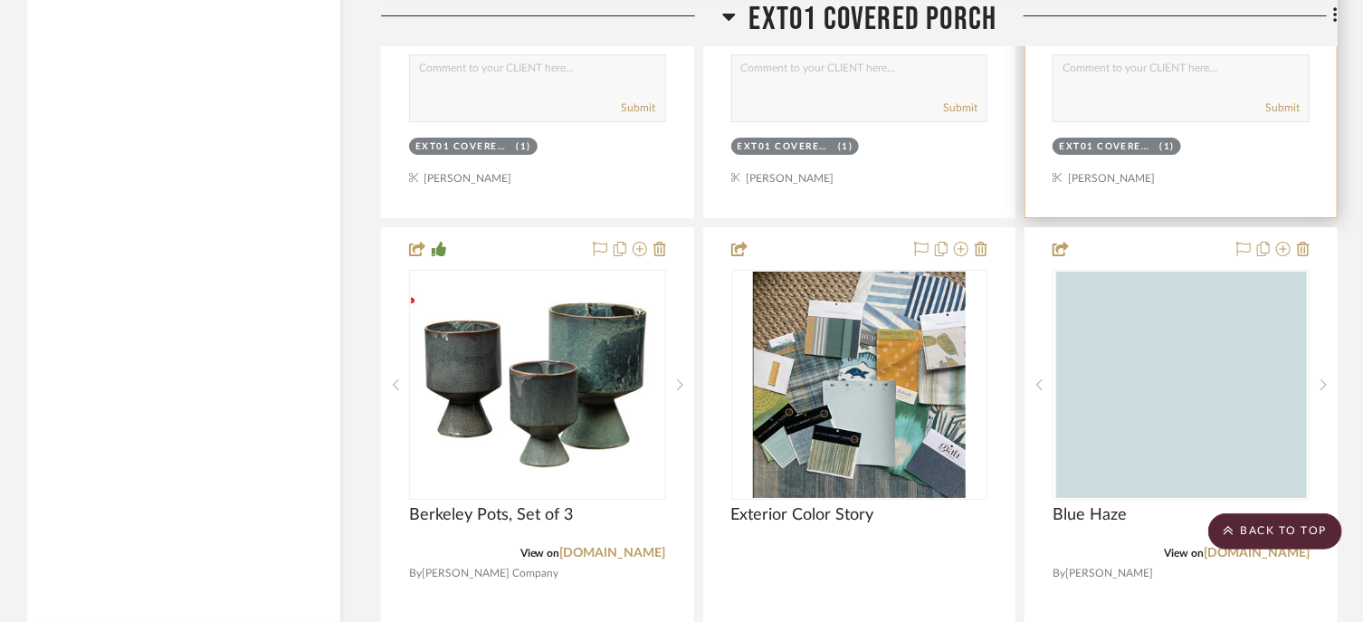
scroll to position [6607, 0]
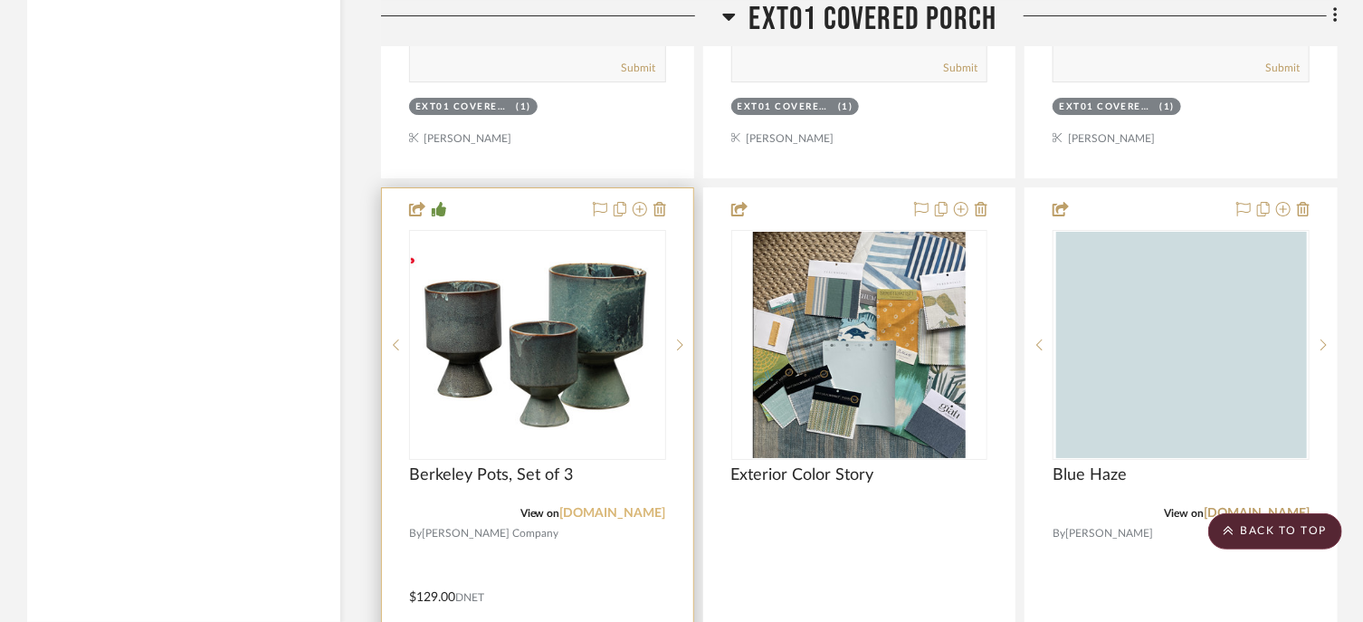
click at [577, 507] on link "catalog.jamieyoung.com" at bounding box center [613, 513] width 106 height 13
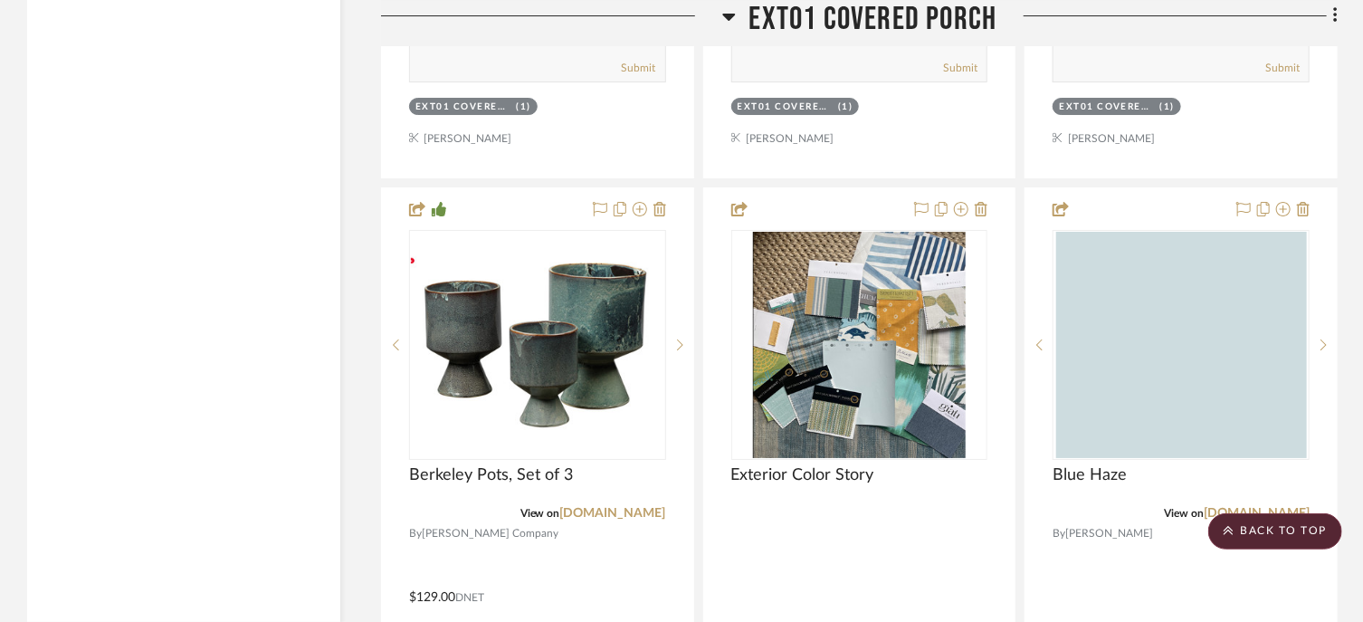
click at [776, 5] on span "EXT01 Covered Porch" at bounding box center [873, 19] width 248 height 39
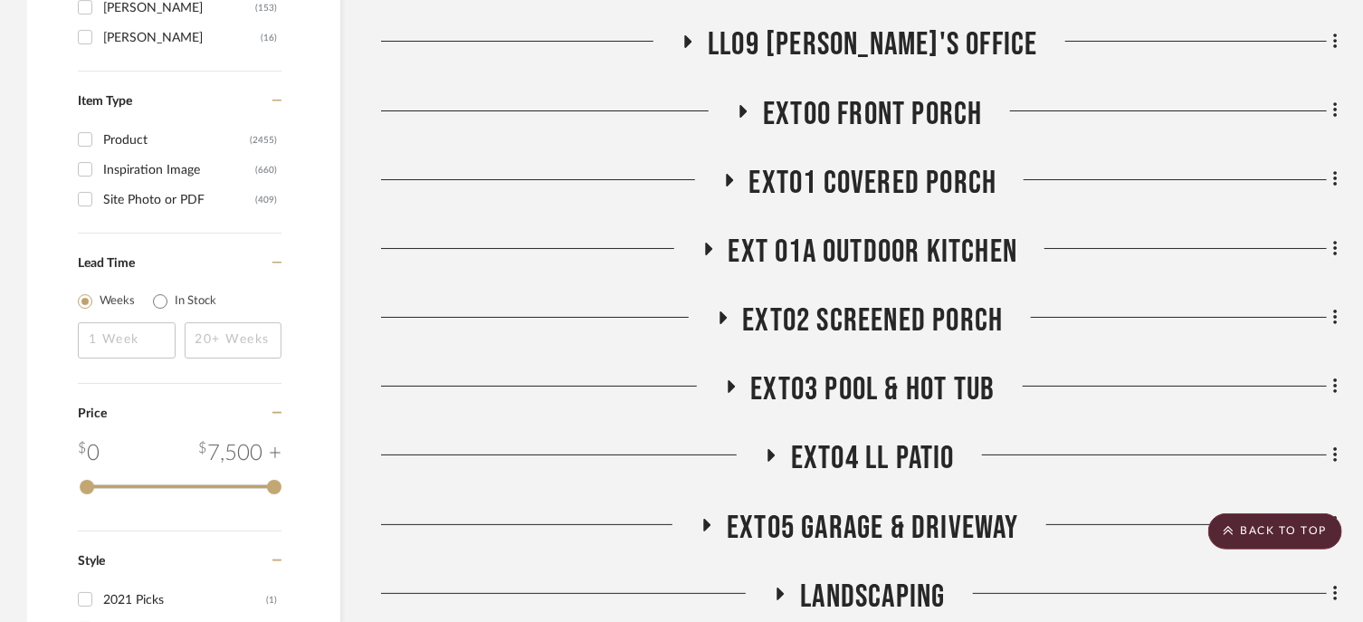
scroll to position [3225, 0]
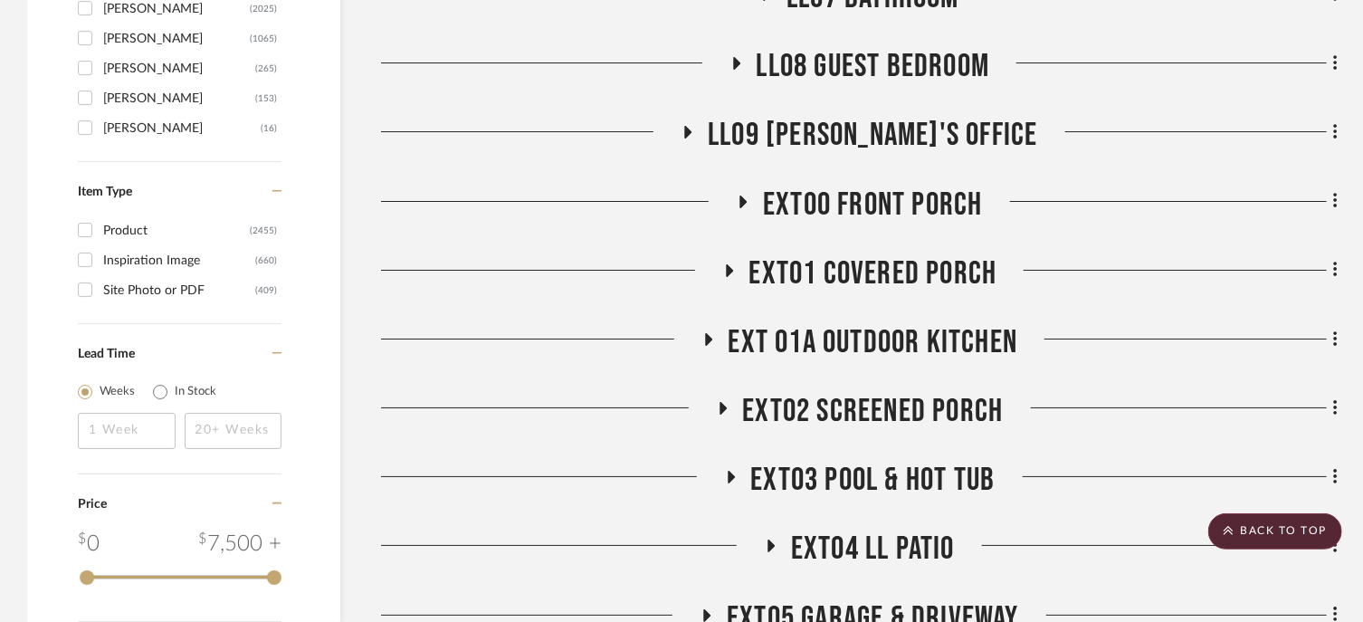
click at [891, 392] on span "EXT02 Screened Porch" at bounding box center [873, 411] width 261 height 39
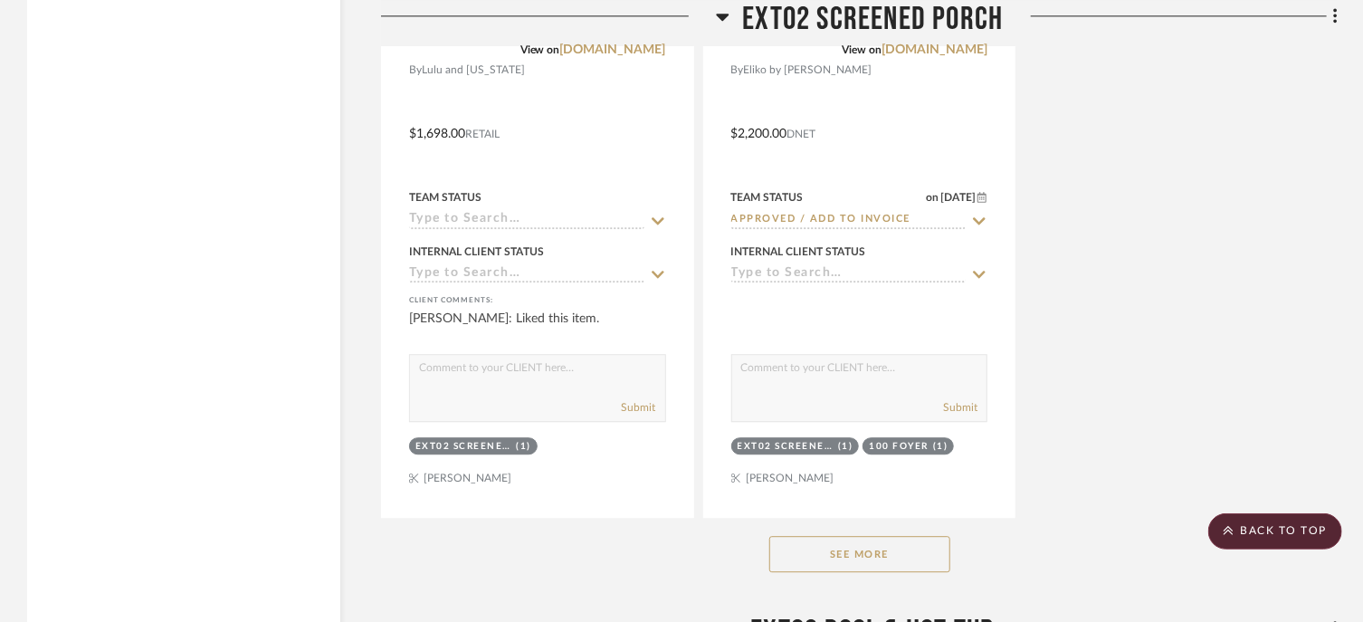
scroll to position [5668, 0]
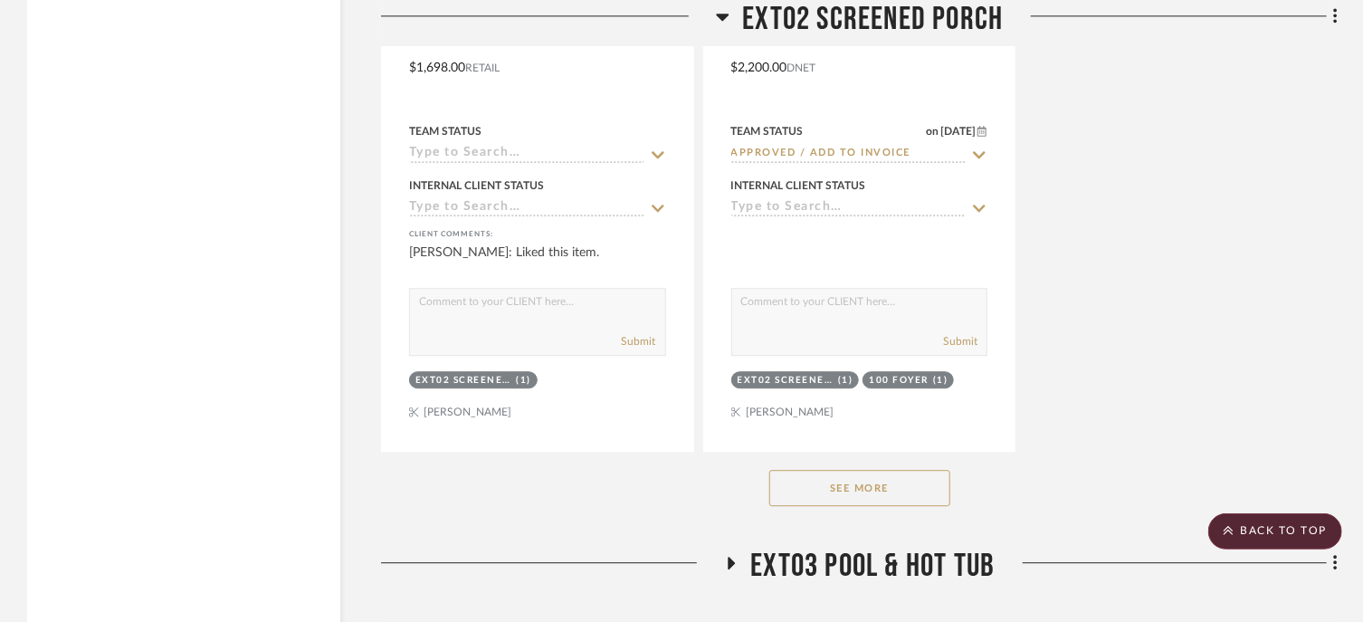
click at [904, 470] on button "See More" at bounding box center [859, 488] width 181 height 36
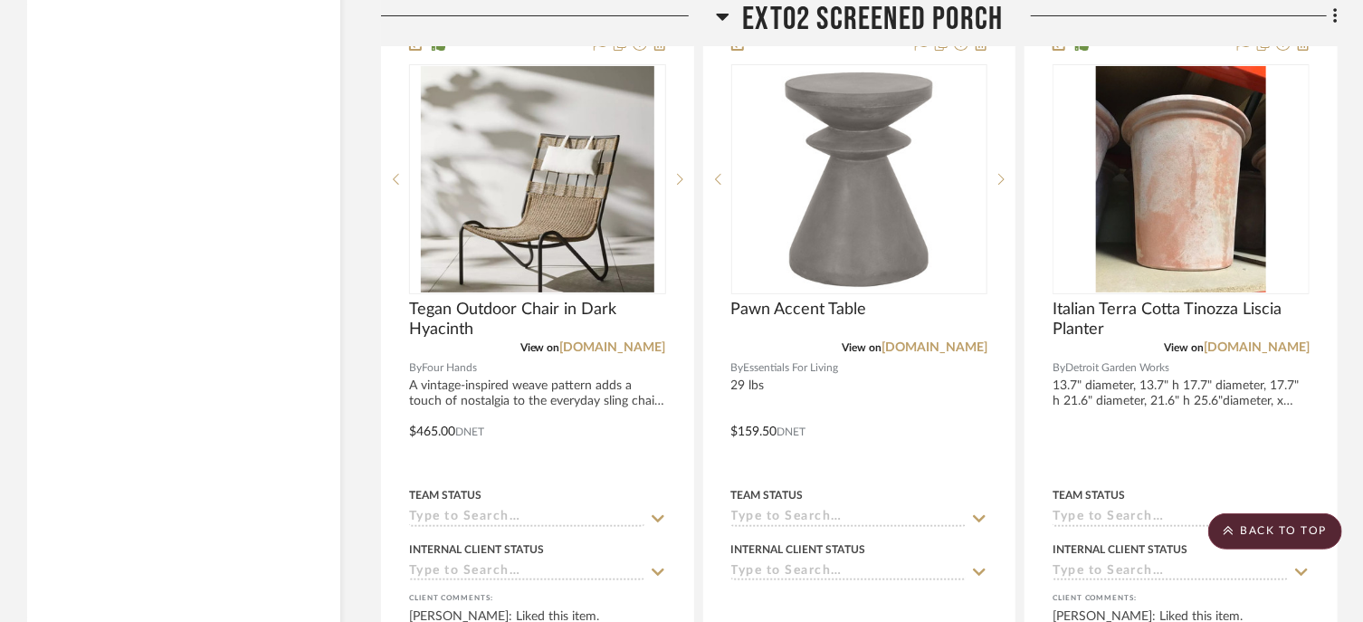
scroll to position [6935, 0]
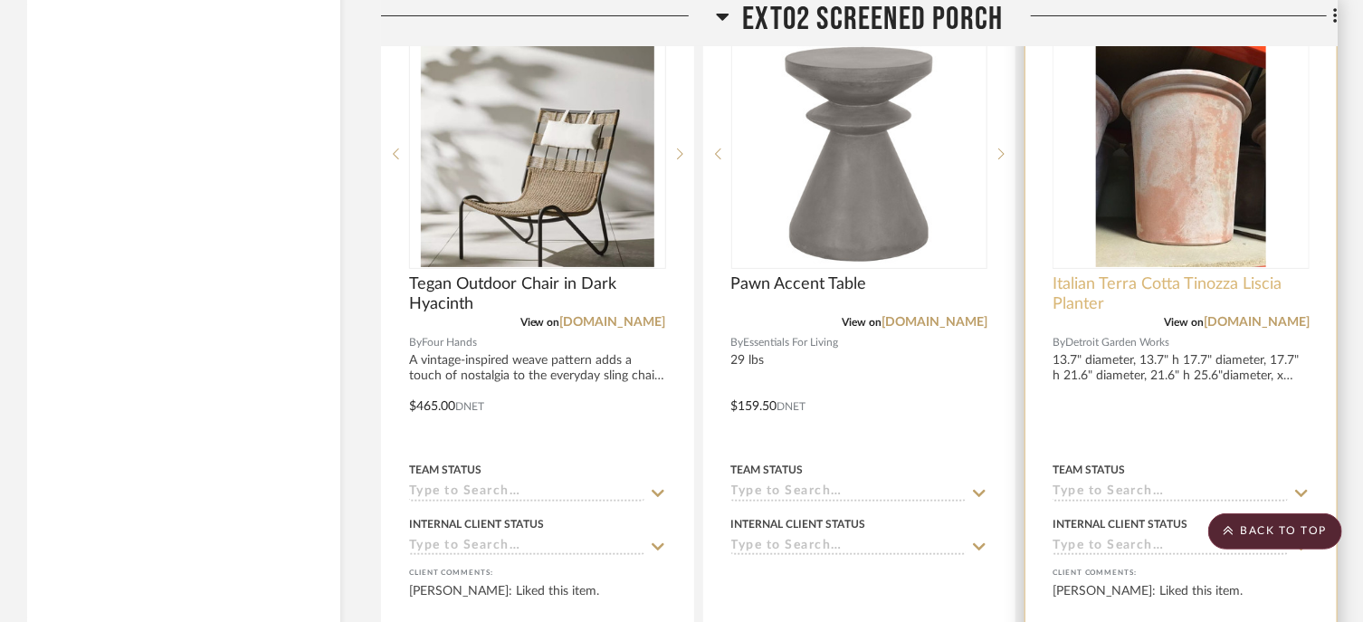
click at [1242, 274] on span "Italian Terra Cotta Tinozza Liscia Planter" at bounding box center [1181, 294] width 257 height 40
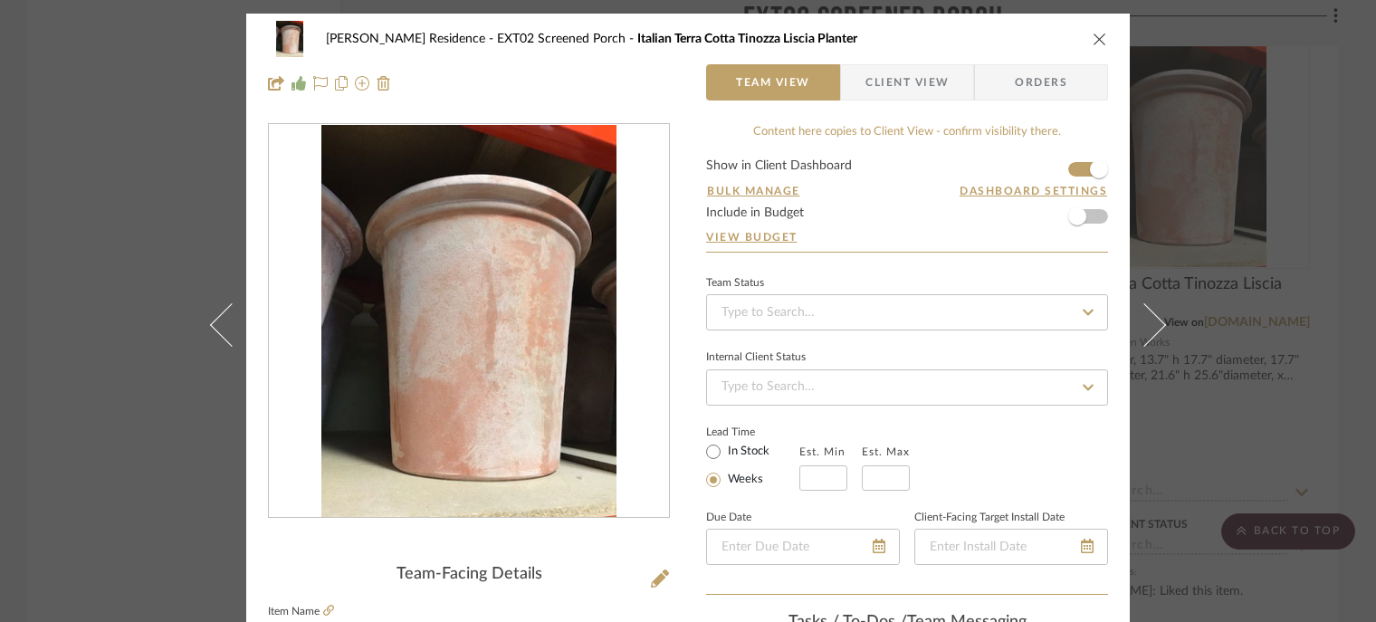
scroll to position [75, 0]
click at [1080, 17] on div "Roseberry Residence EXT02 Screened Porch Italian Terra Cotta Tinozza Liscia Pla…" at bounding box center [687, 61] width 883 height 95
click at [1092, 39] on icon "close" at bounding box center [1099, 39] width 14 height 14
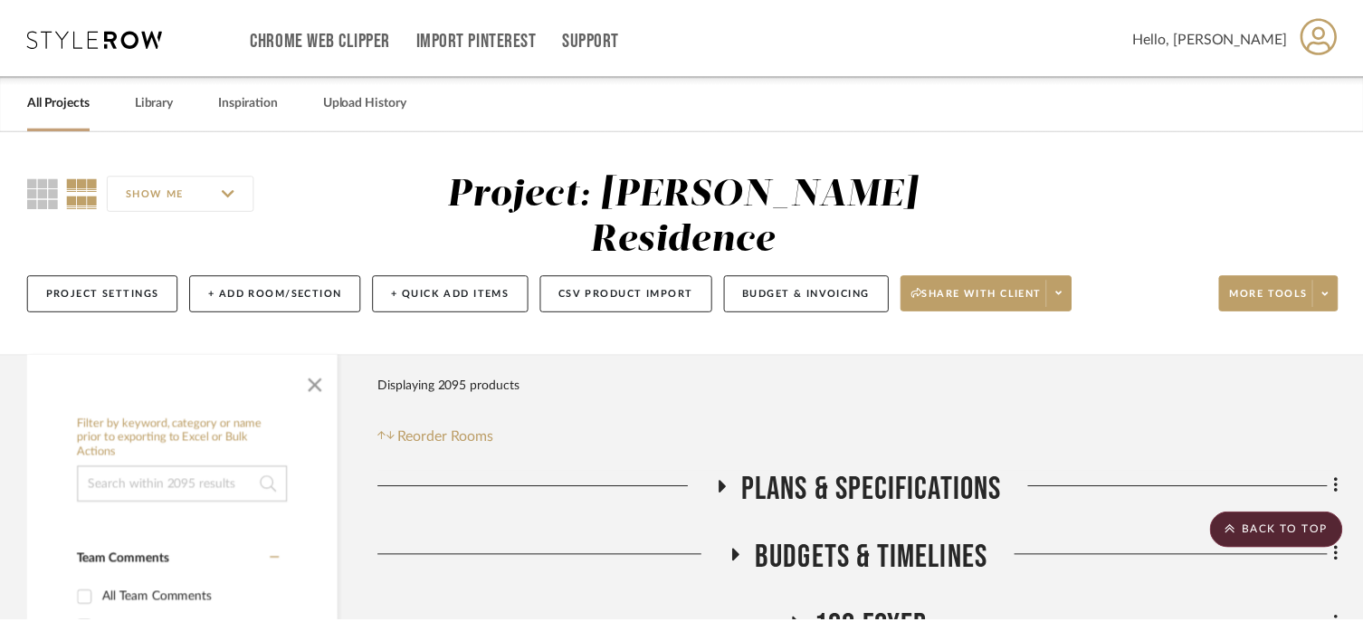
scroll to position [6935, 0]
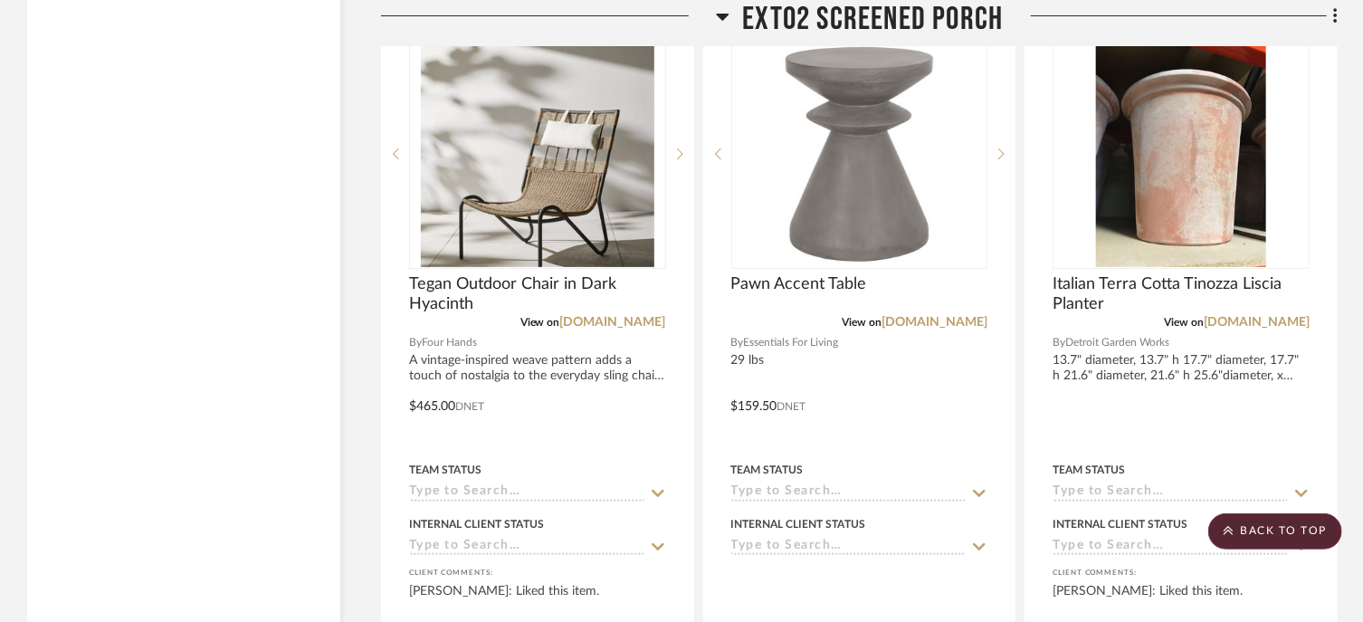
click at [938, 17] on span "EXT02 Screened Porch" at bounding box center [873, 19] width 261 height 39
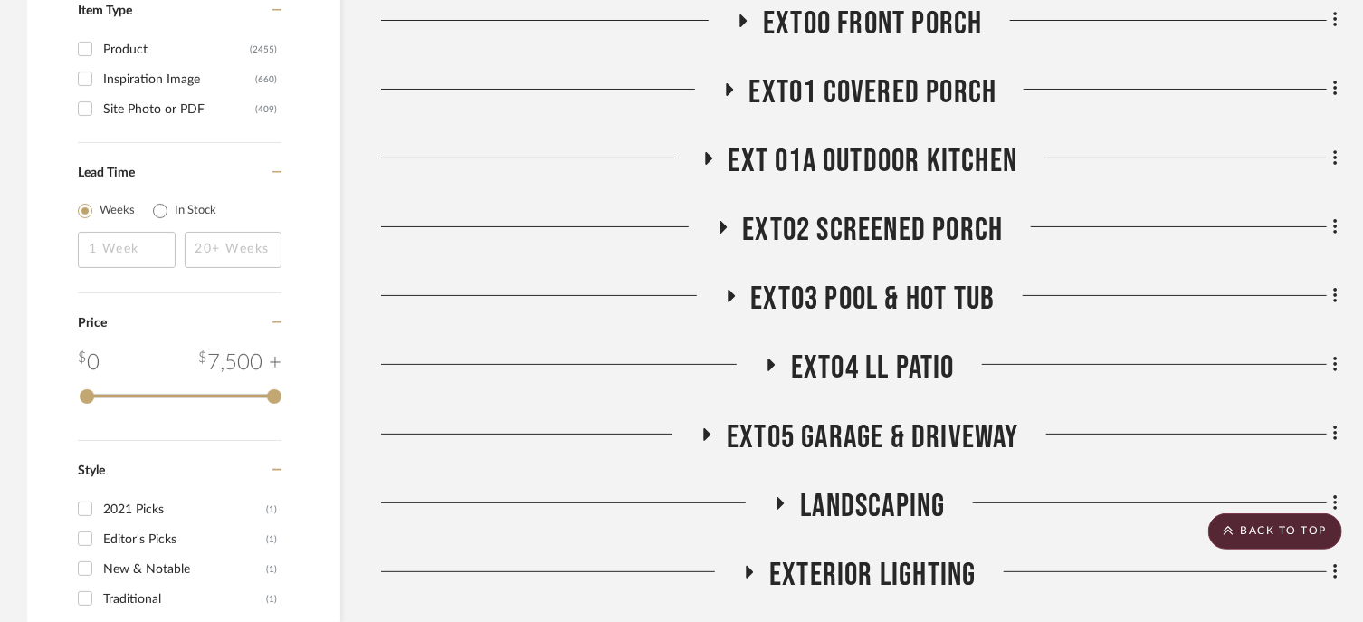
scroll to position [3315, 0]
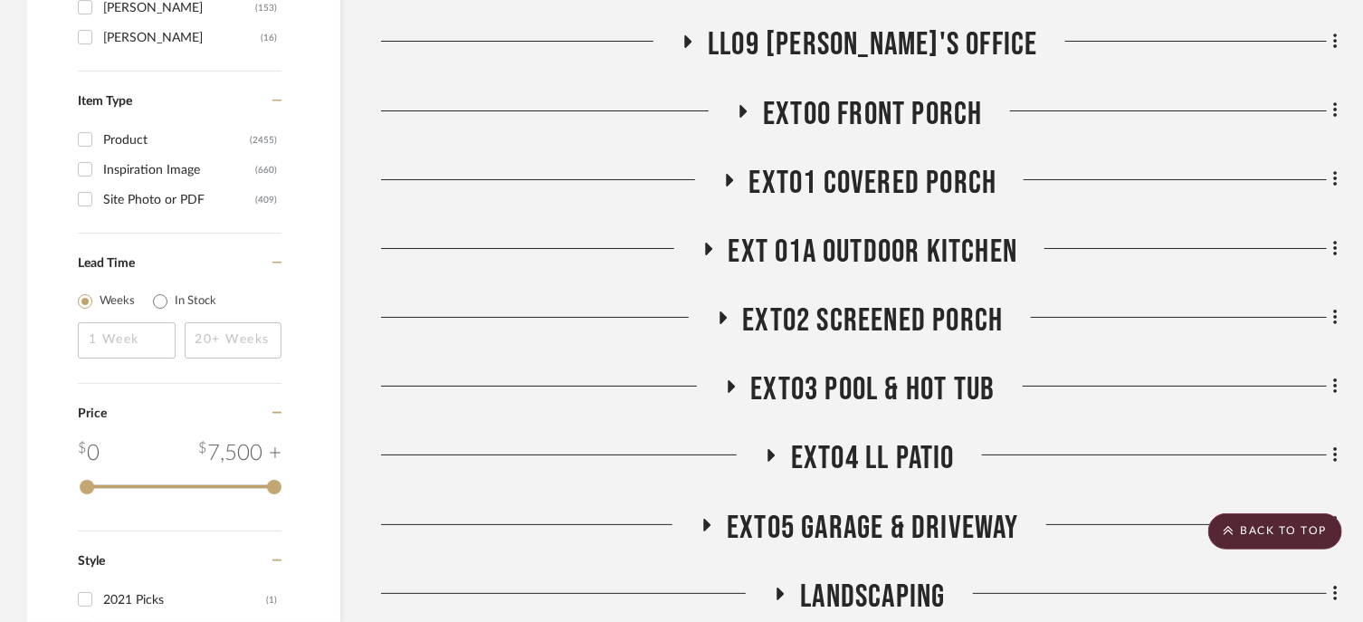
click at [915, 439] on span "EXT04 LL Patio" at bounding box center [873, 458] width 164 height 39
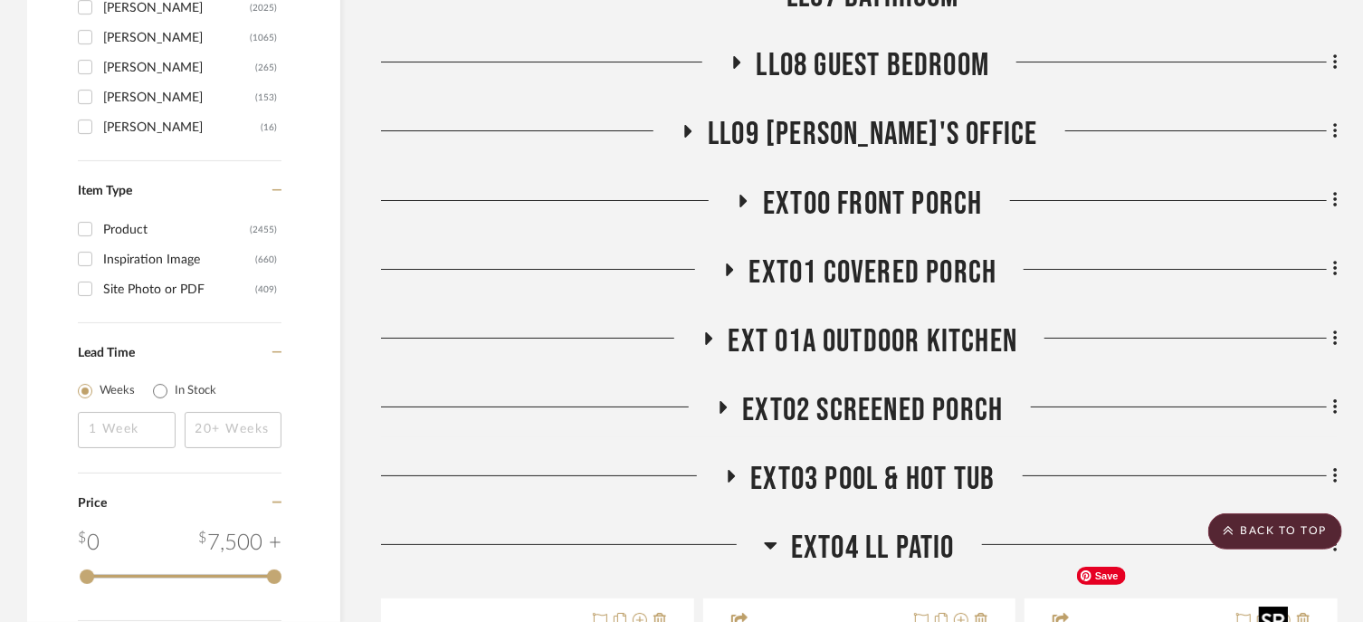
scroll to position [3225, 0]
click at [864, 529] on span "EXT04 LL Patio" at bounding box center [873, 548] width 164 height 39
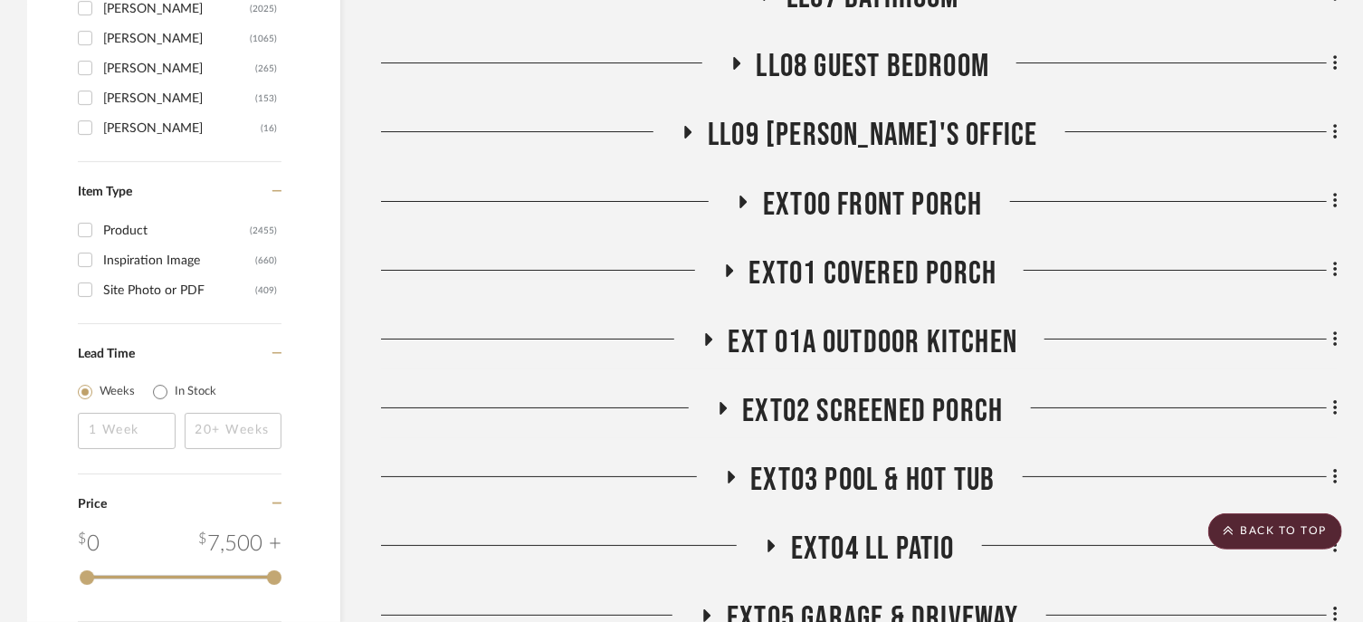
click at [901, 461] on span "EXT03 Pool & Hot Tub" at bounding box center [873, 480] width 244 height 39
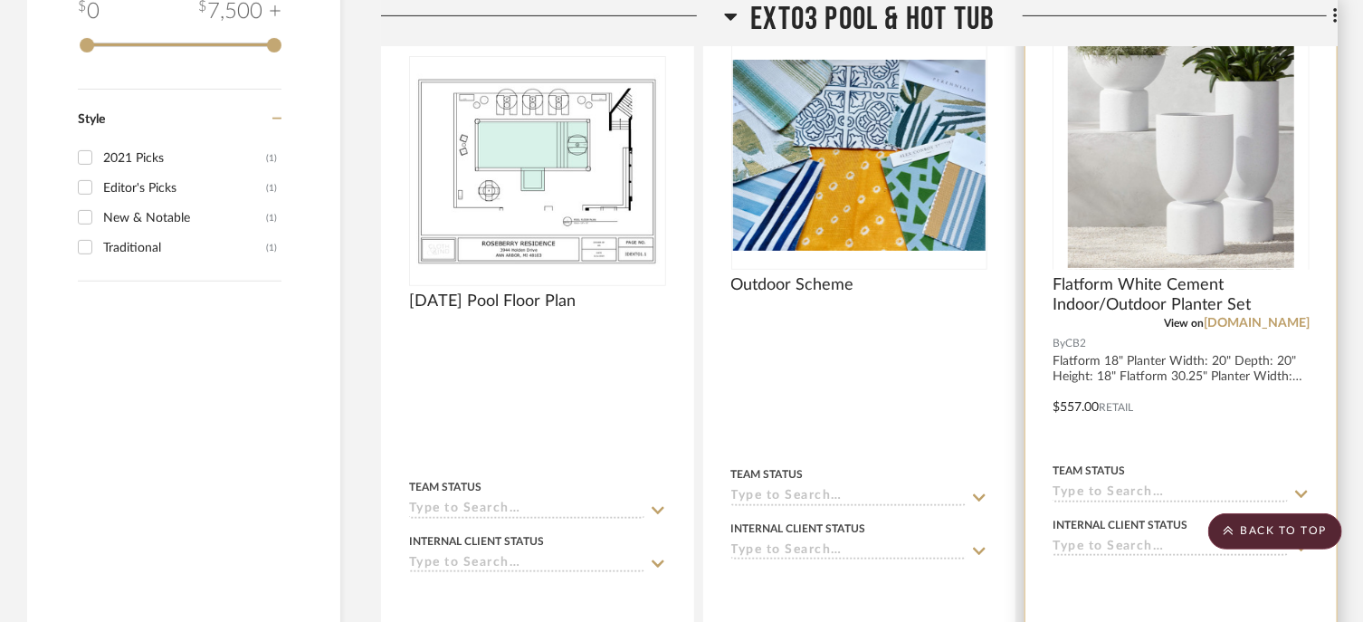
scroll to position [3768, 0]
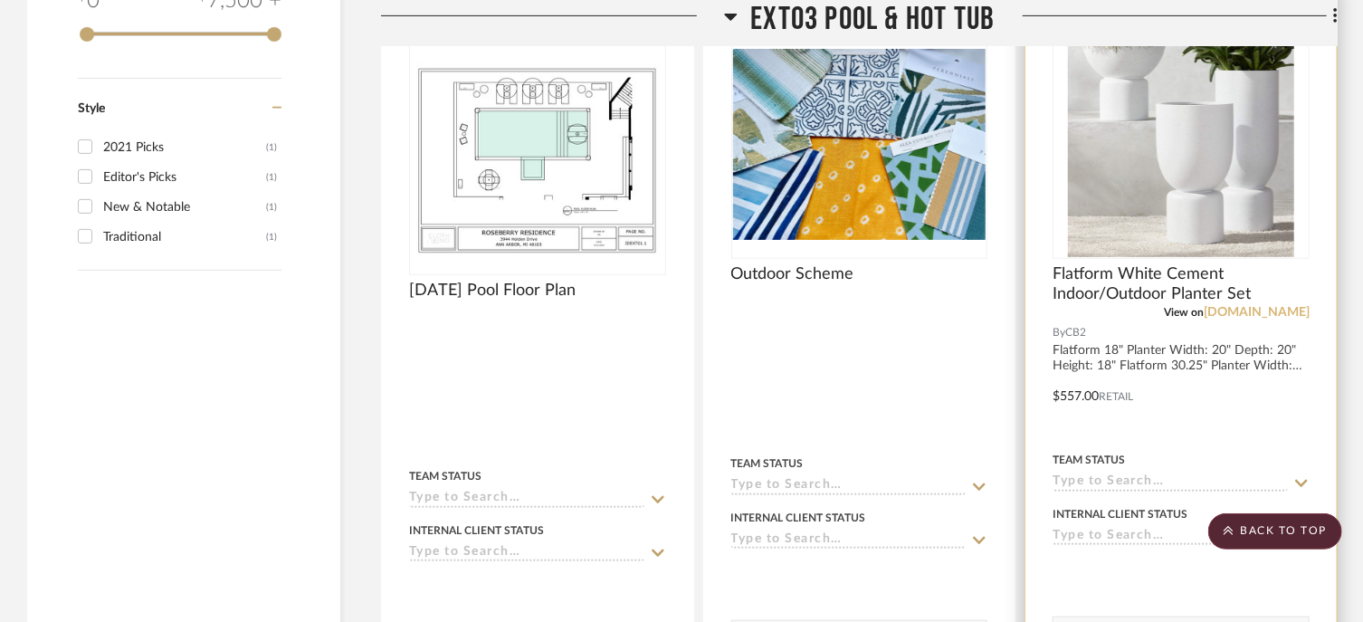
click at [1285, 306] on link "cb2.com" at bounding box center [1257, 312] width 106 height 13
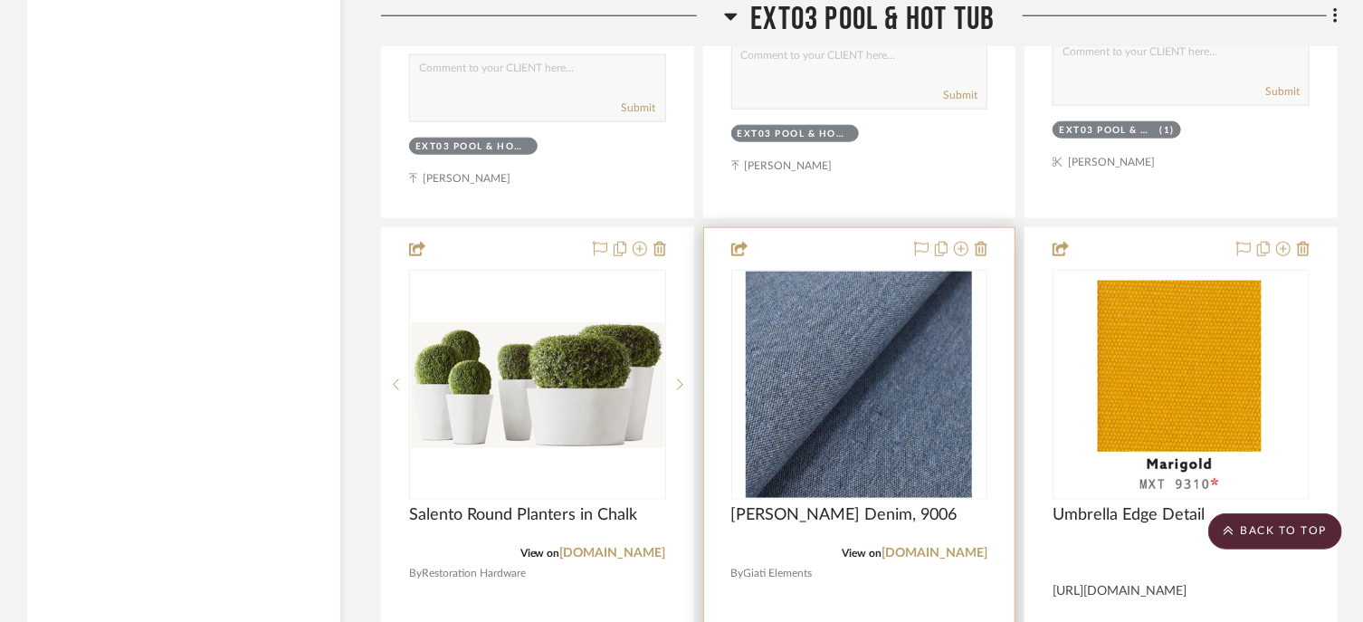
scroll to position [4492, 0]
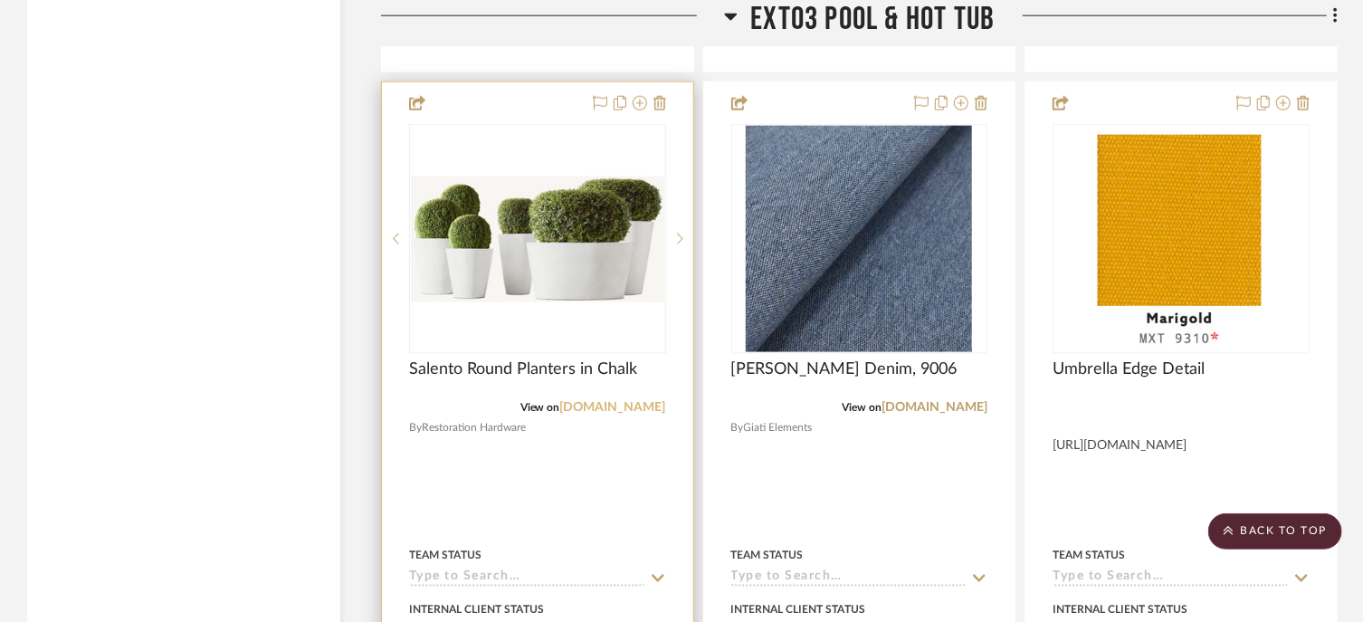
click at [653, 401] on link "rh.com" at bounding box center [613, 407] width 106 height 13
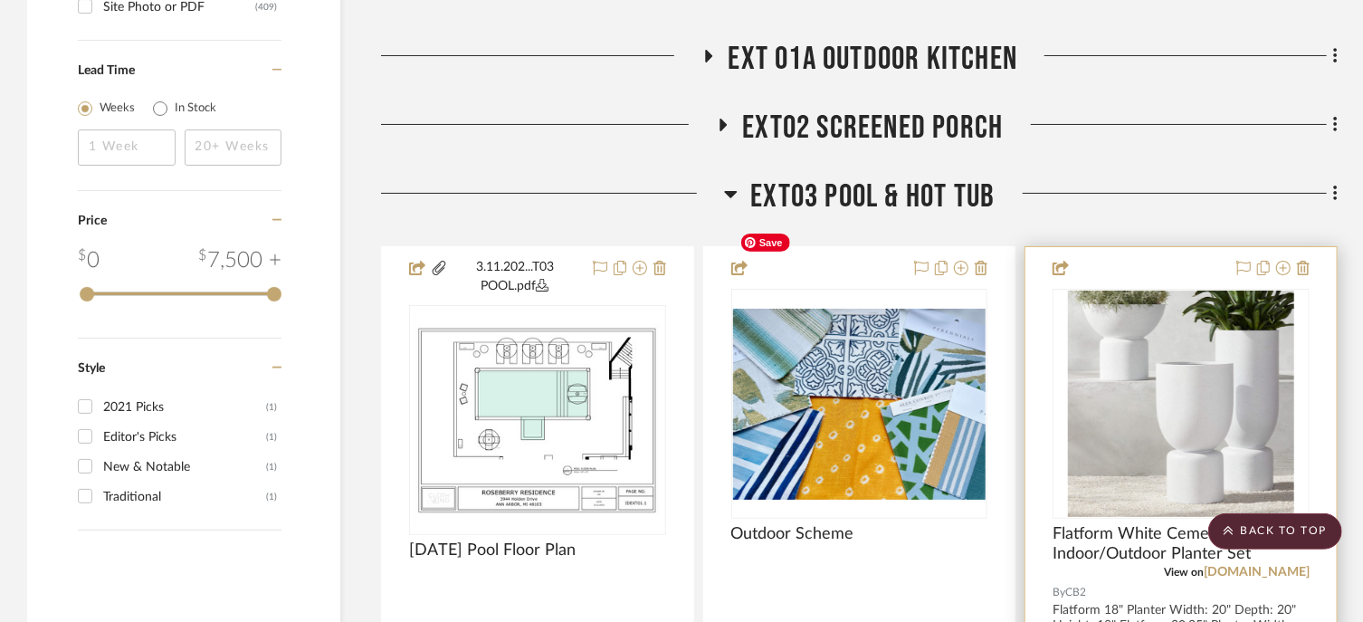
scroll to position [3496, 0]
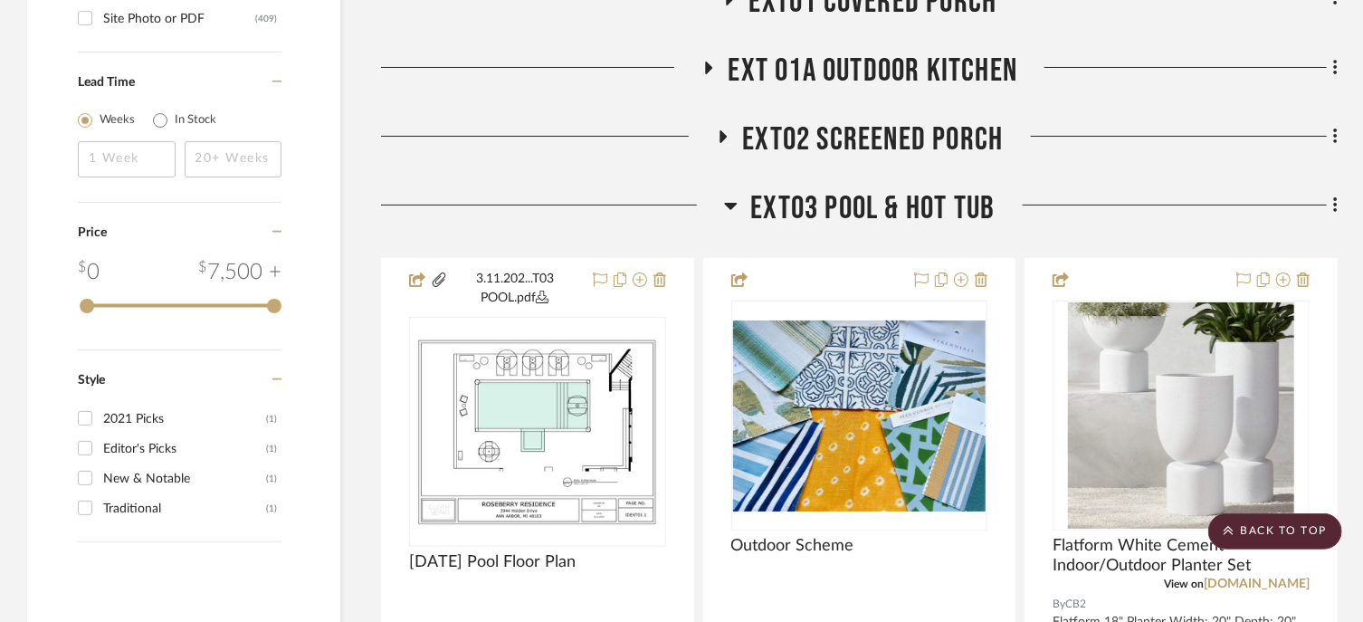
click at [1039, 17] on div "Plans & Specifications Budgets & Timelines 100 Foyer Rug 8' x 12' (96" x 144") …" at bounding box center [859, 205] width 957 height 6461
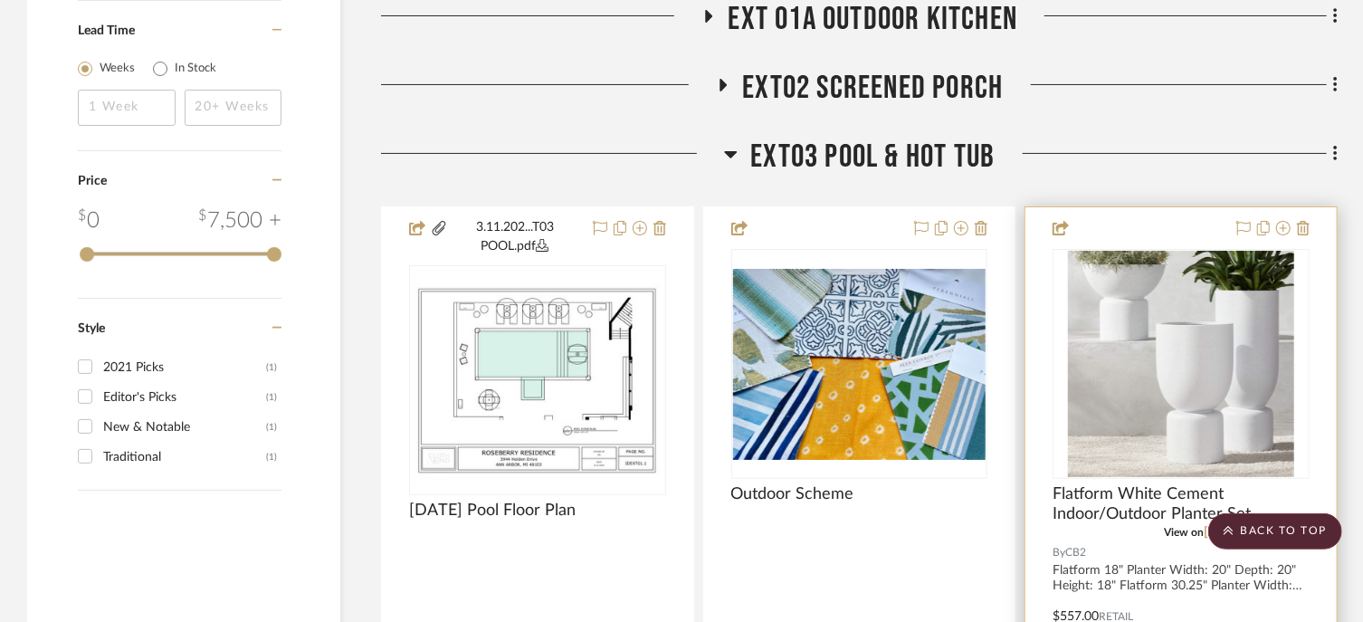
scroll to position [3587, 0]
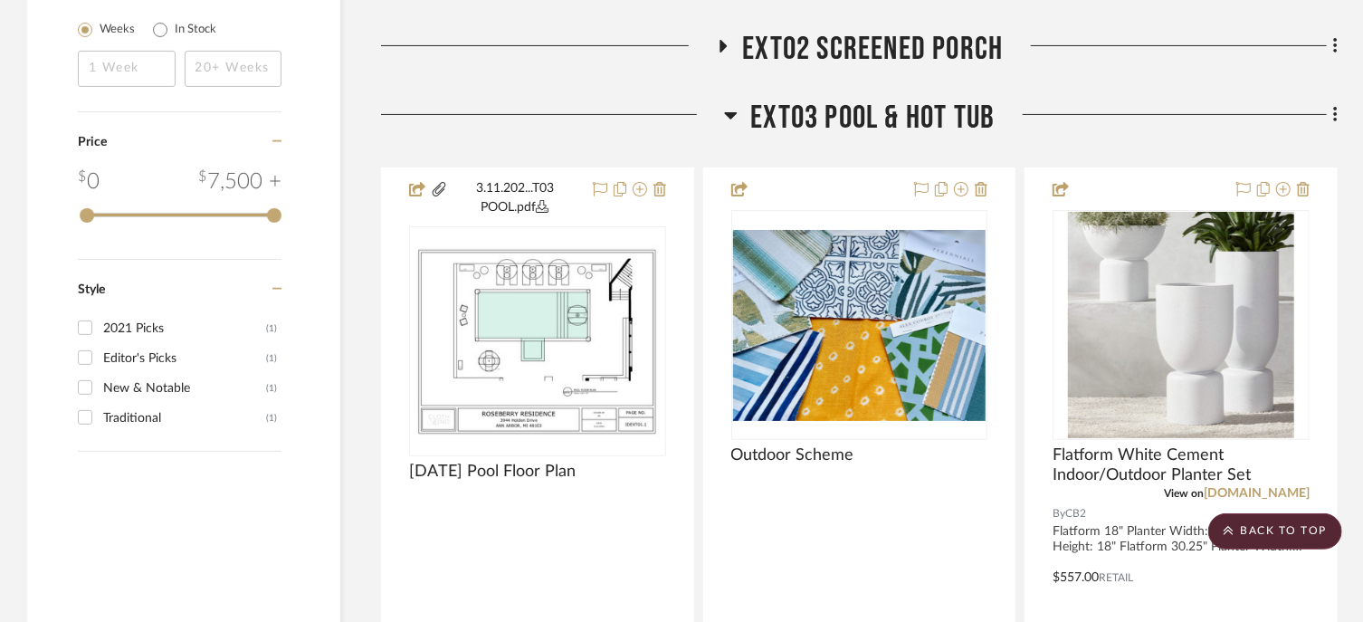
click at [824, 99] on span "EXT03 Pool & Hot Tub" at bounding box center [873, 118] width 244 height 39
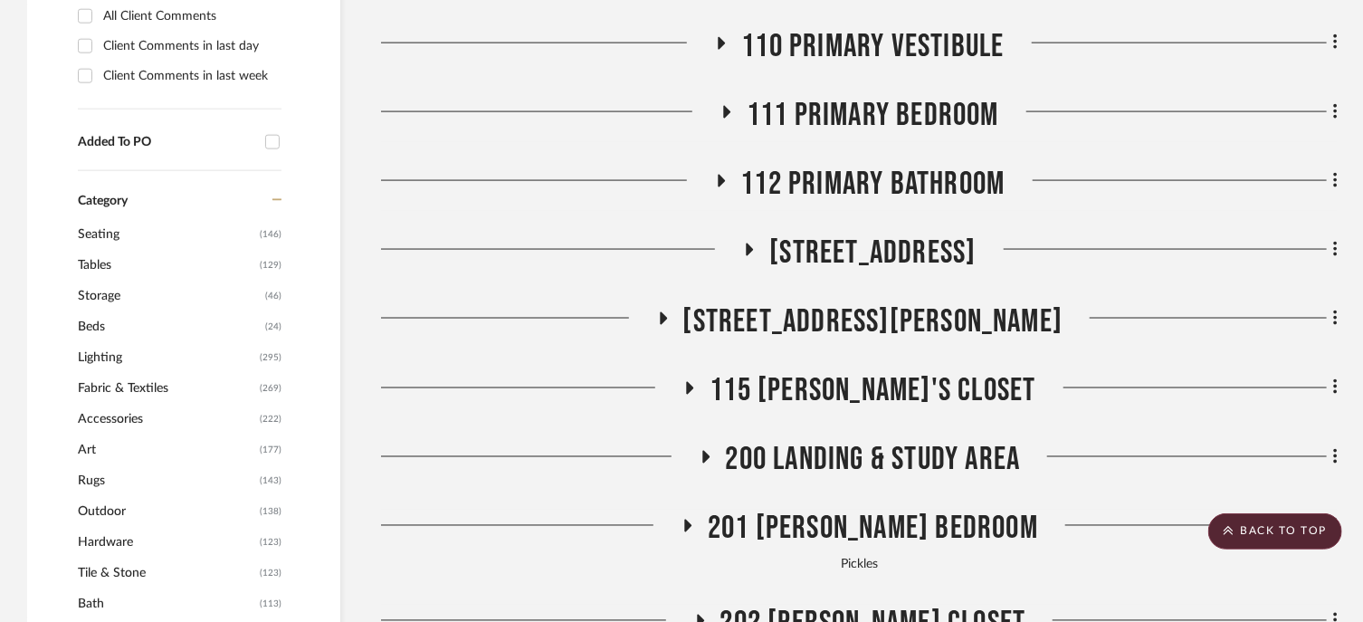
scroll to position [1234, 0]
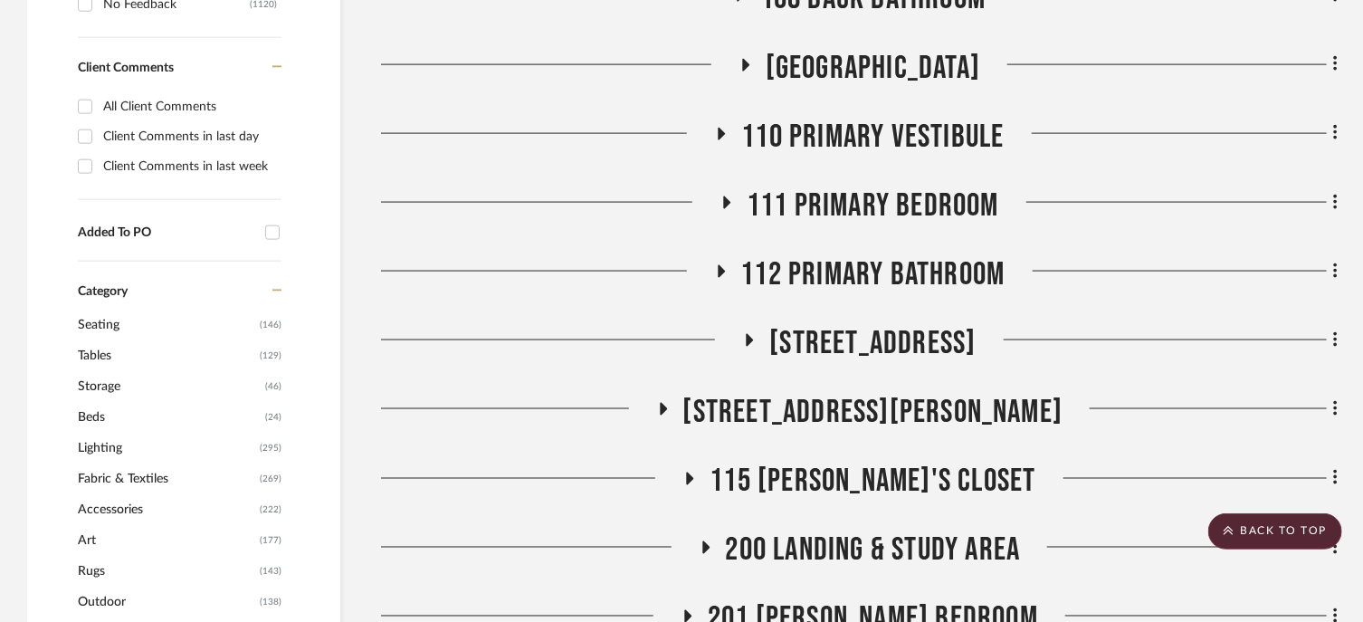
click at [940, 324] on span "113 Primary Water Closet" at bounding box center [872, 343] width 206 height 39
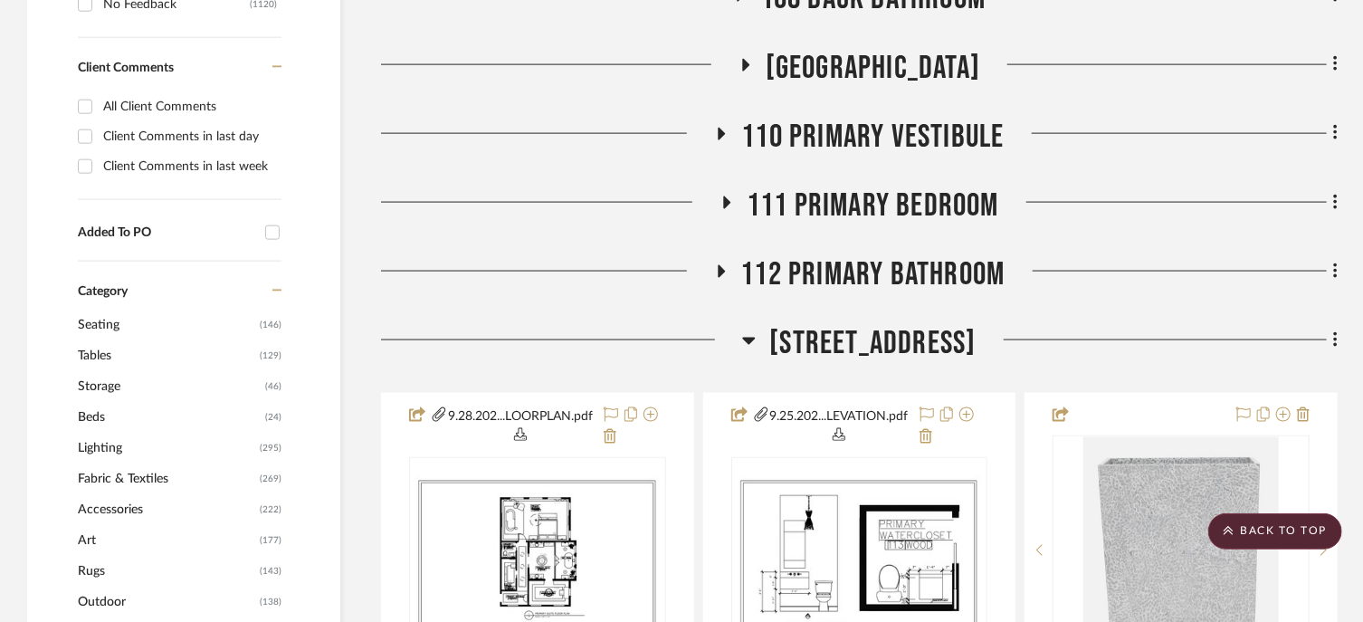
click at [940, 324] on span "113 Primary Water Closet" at bounding box center [872, 343] width 206 height 39
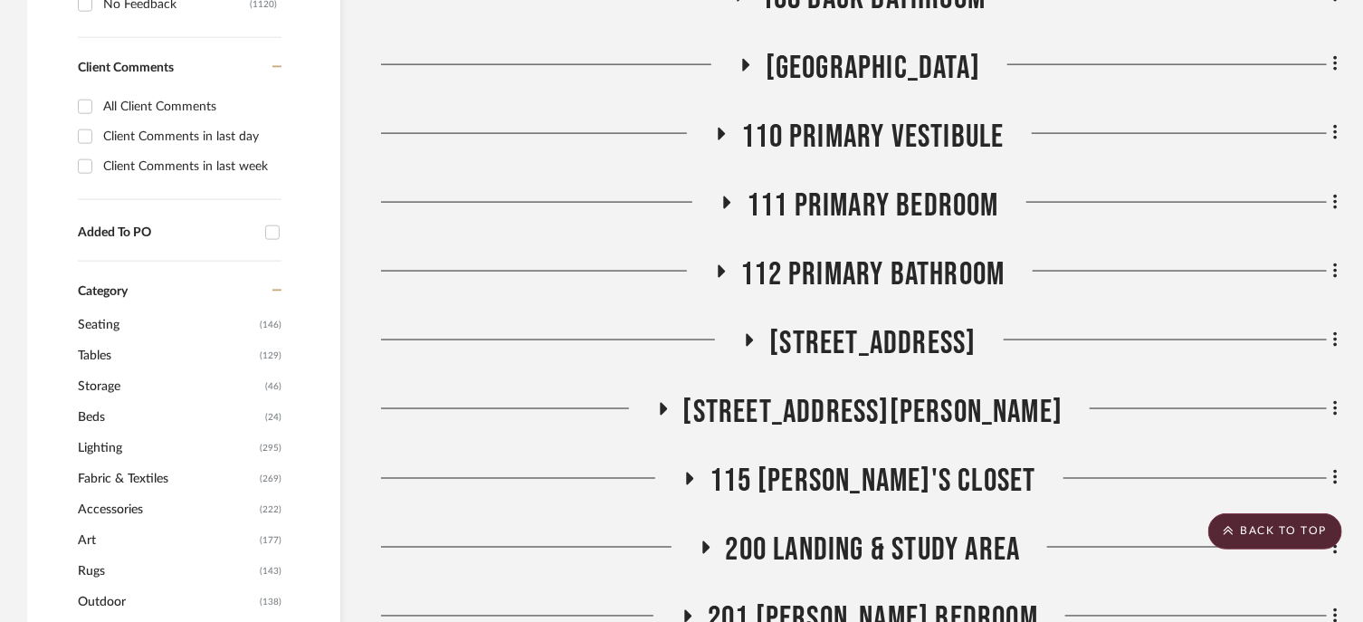
click at [901, 255] on span "112 Primary Bathroom" at bounding box center [873, 274] width 264 height 39
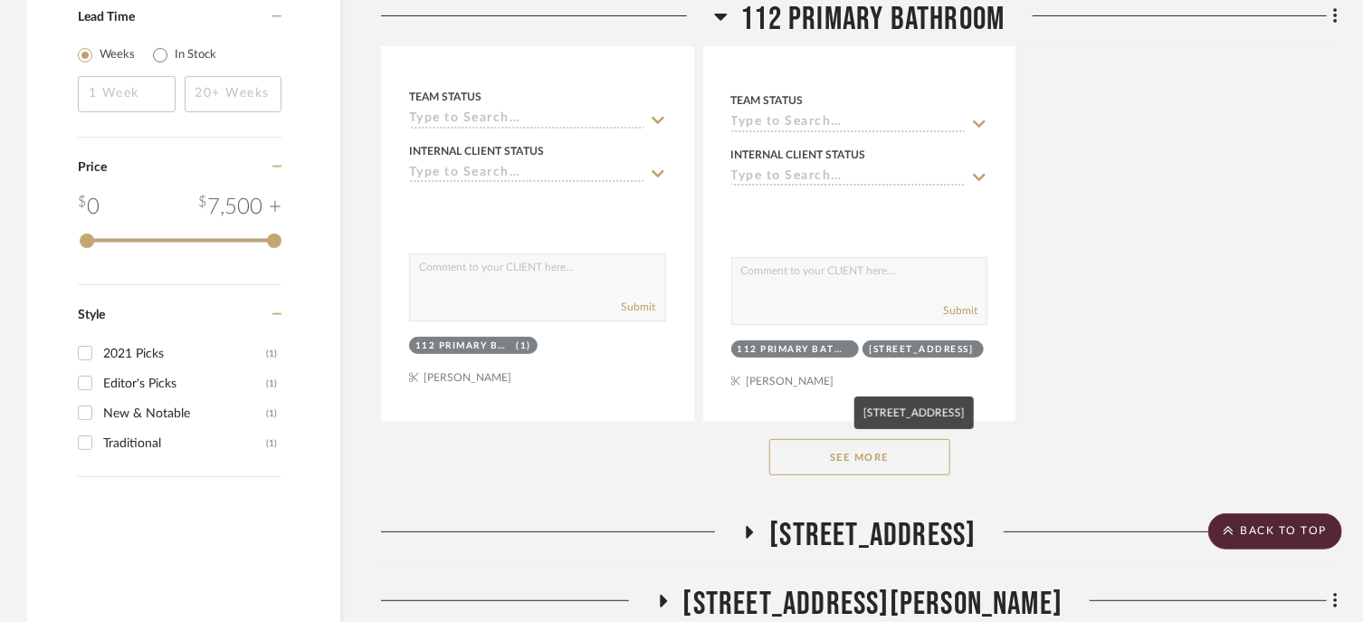
scroll to position [3587, 0]
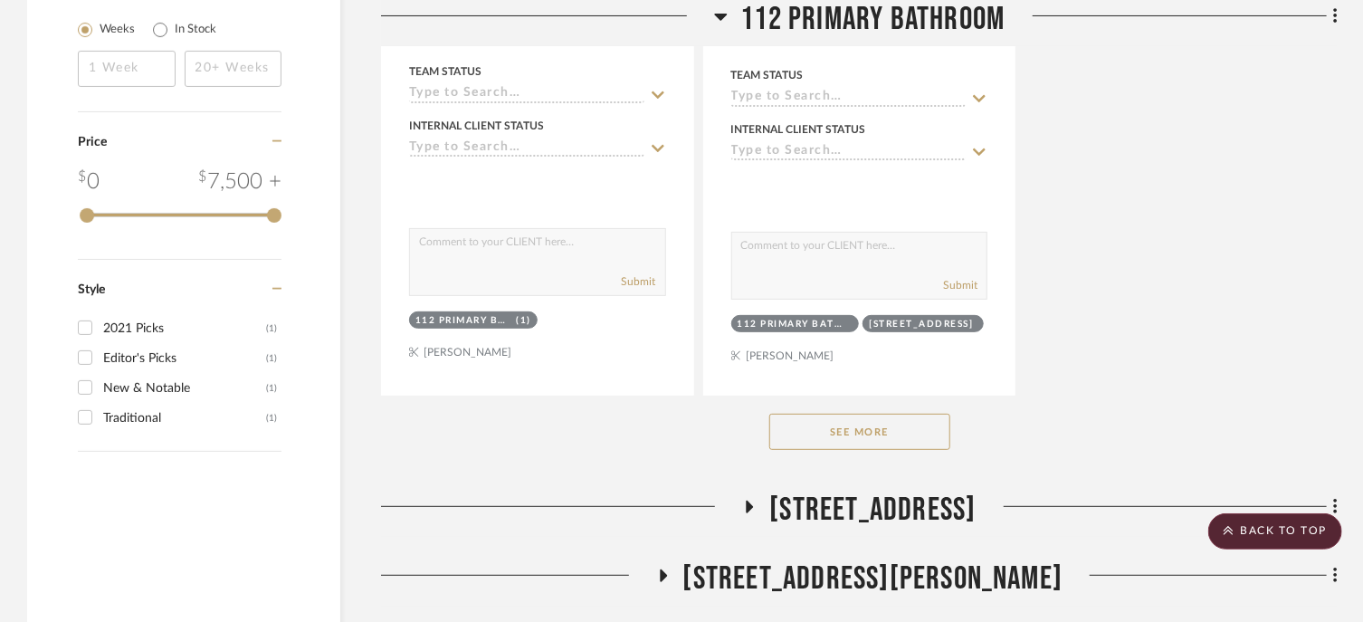
click at [884, 414] on button "See More" at bounding box center [859, 432] width 181 height 36
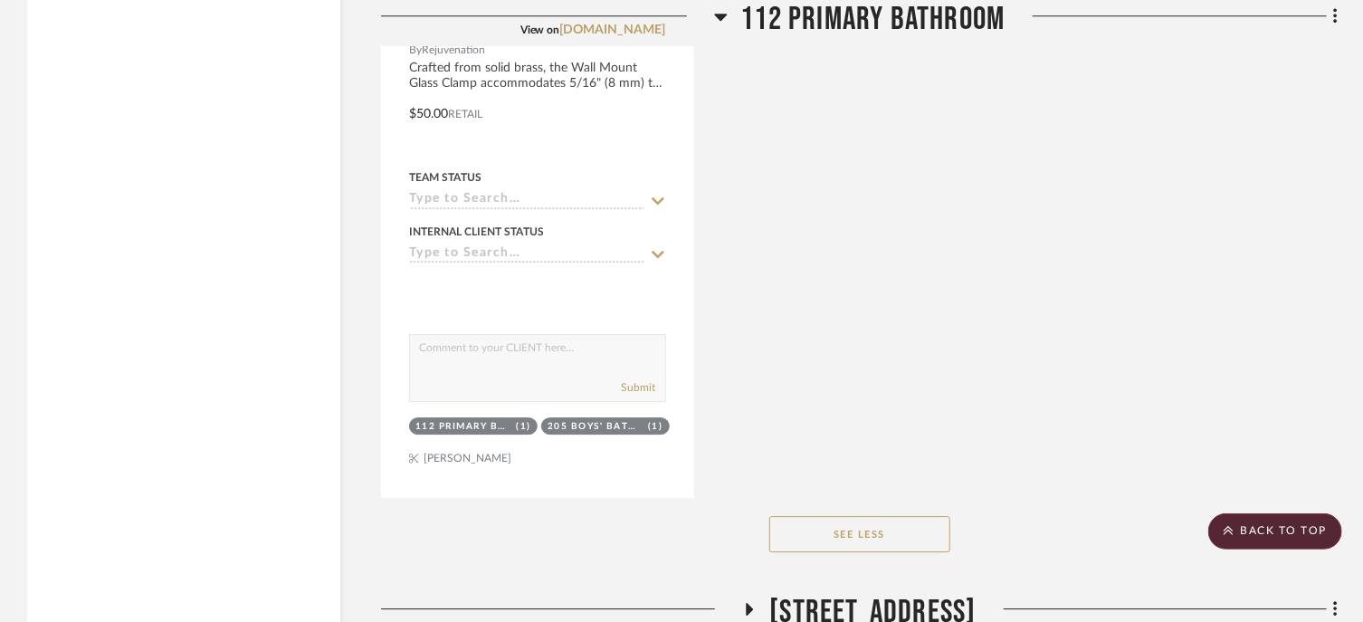
scroll to position [6030, 0]
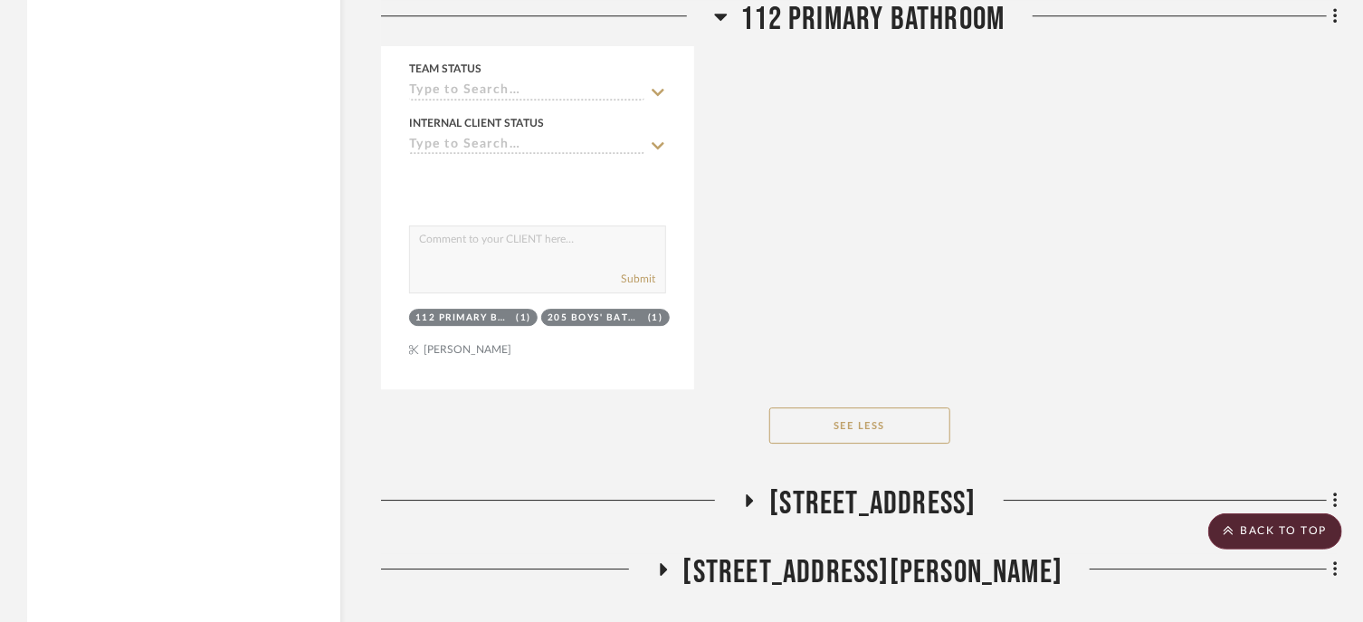
click at [834, 407] on button "See Less" at bounding box center [859, 425] width 181 height 36
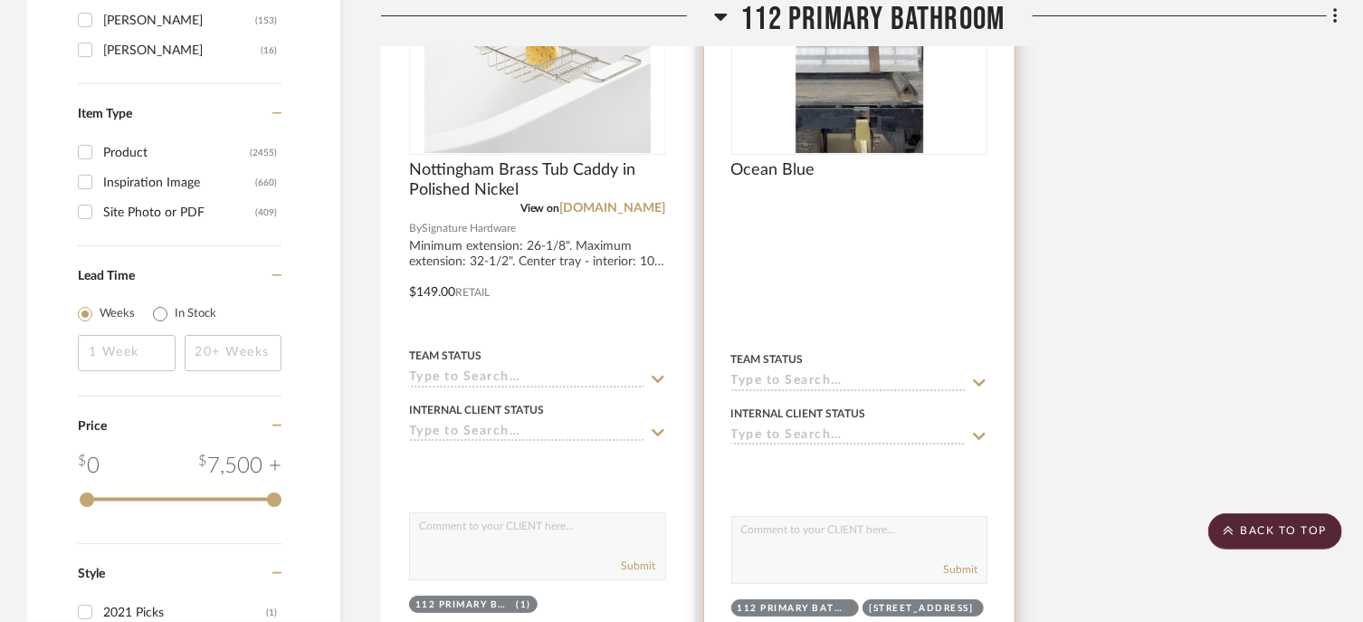
scroll to position [3496, 0]
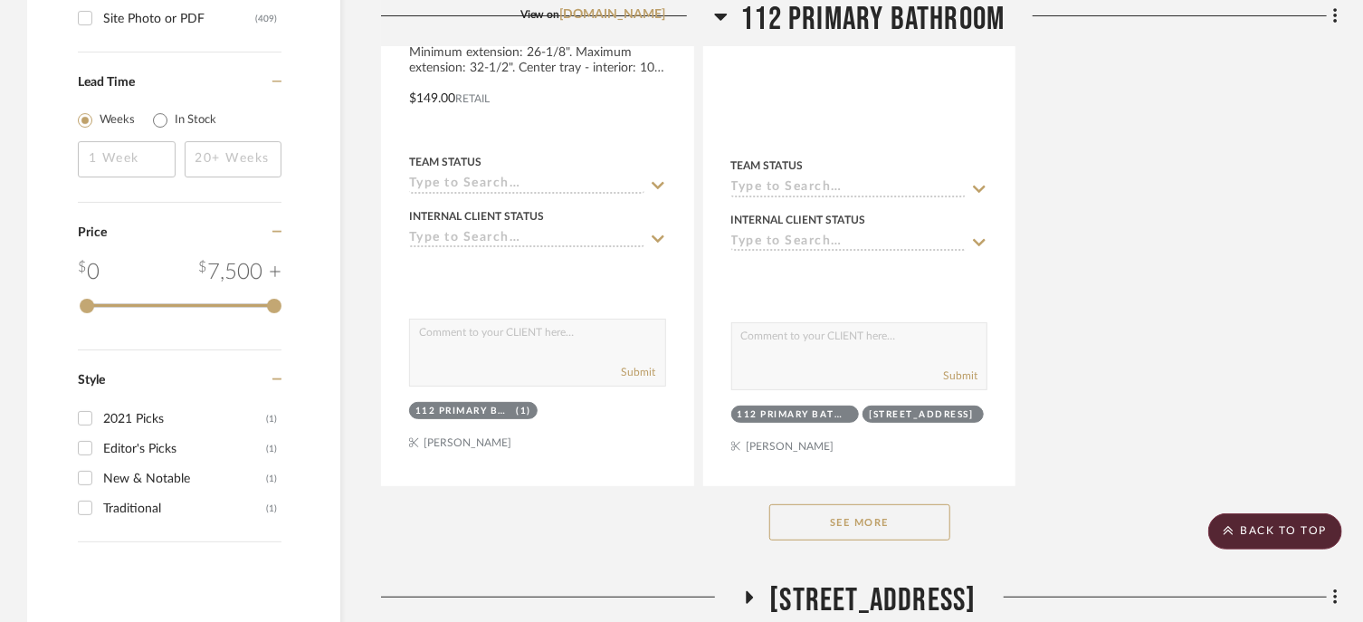
click at [919, 504] on button "See More" at bounding box center [859, 522] width 181 height 36
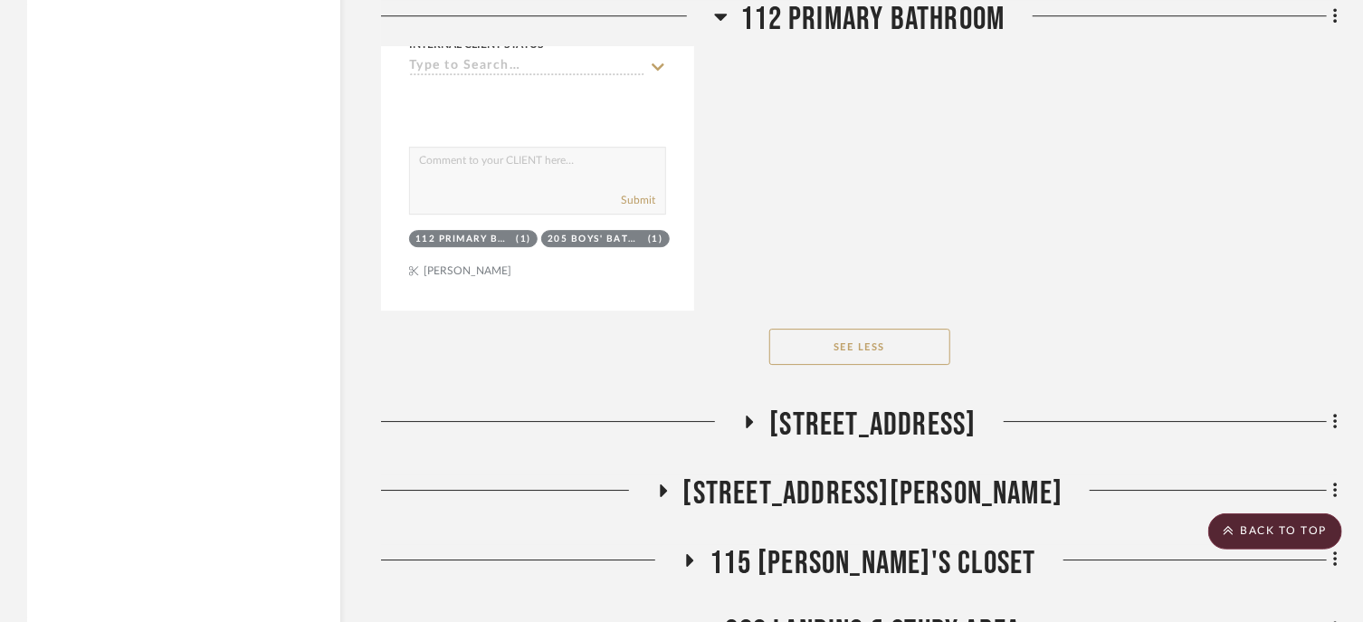
scroll to position [6211, 0]
